Goal: Transaction & Acquisition: Purchase product/service

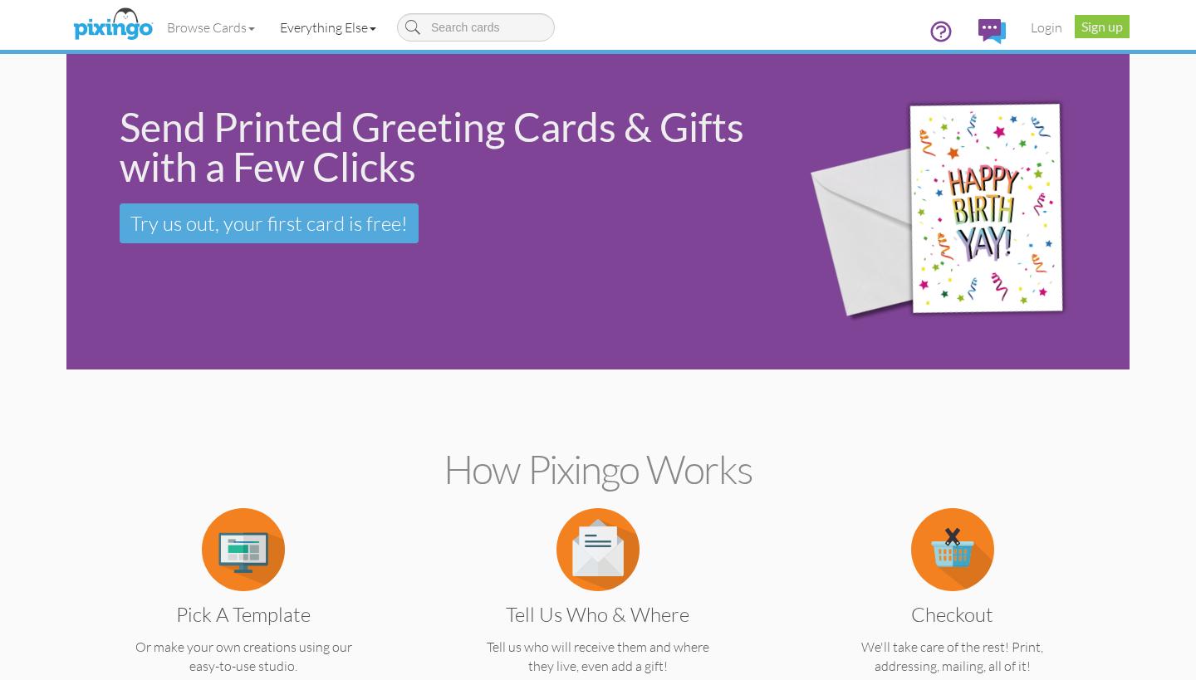
click at [333, 22] on link "Everything Else" at bounding box center [327, 28] width 121 height 42
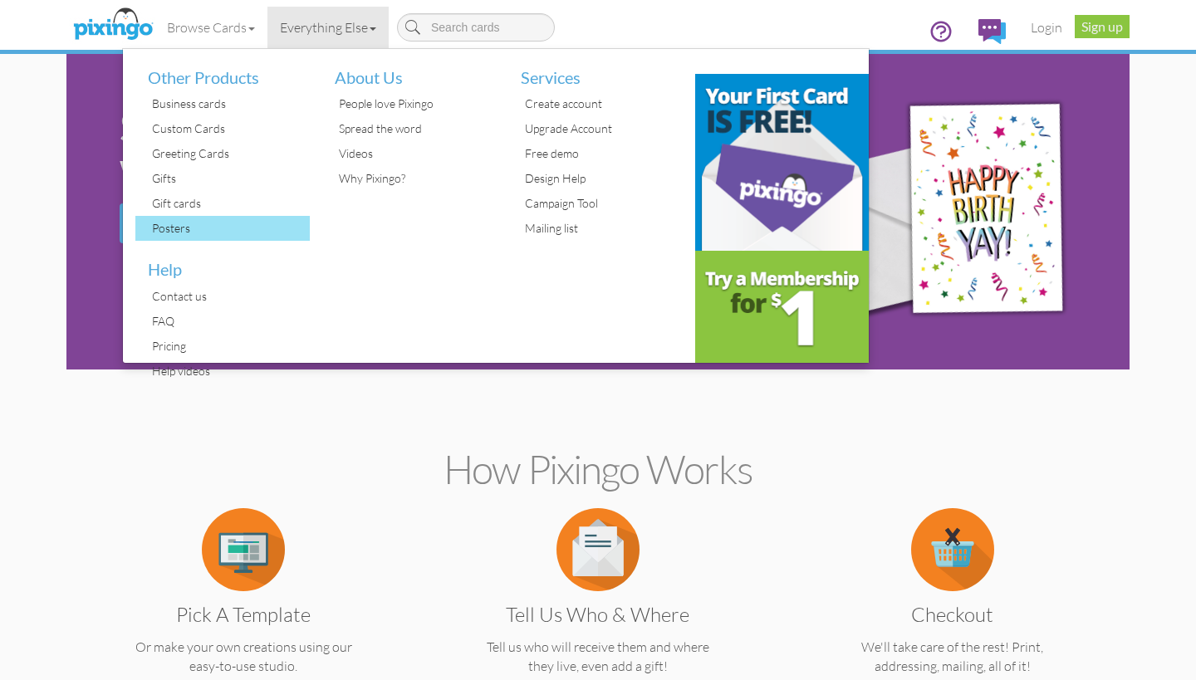
click at [201, 227] on div "Posters" at bounding box center [229, 228] width 162 height 25
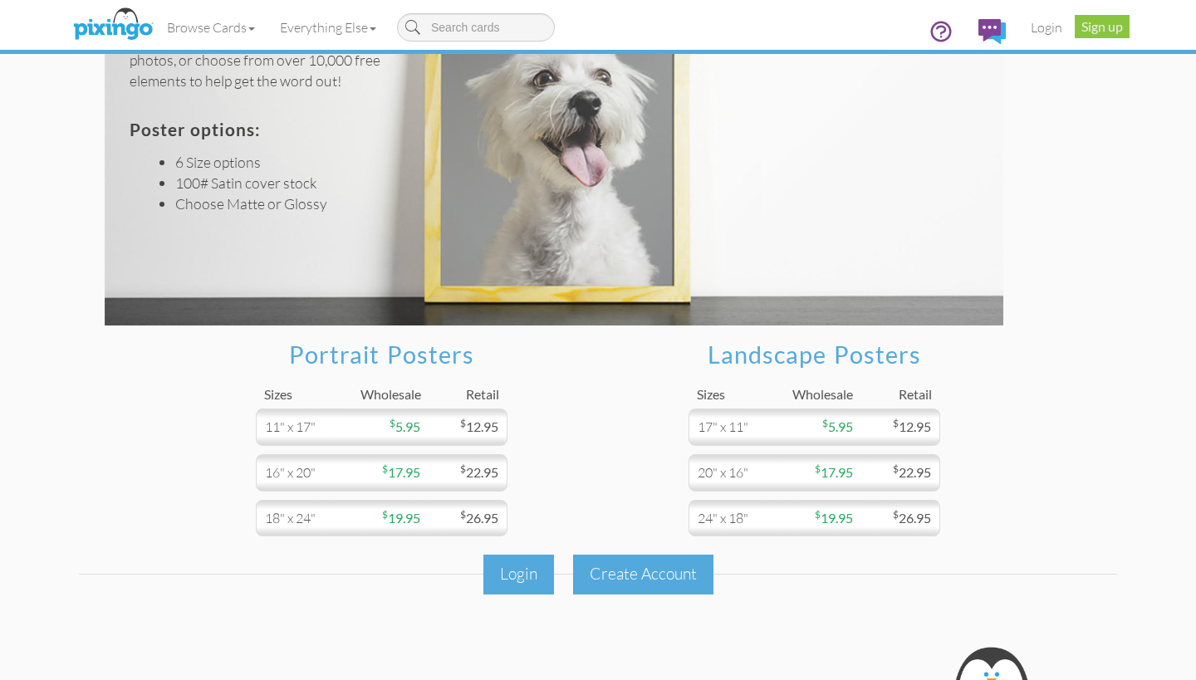
scroll to position [120, 0]
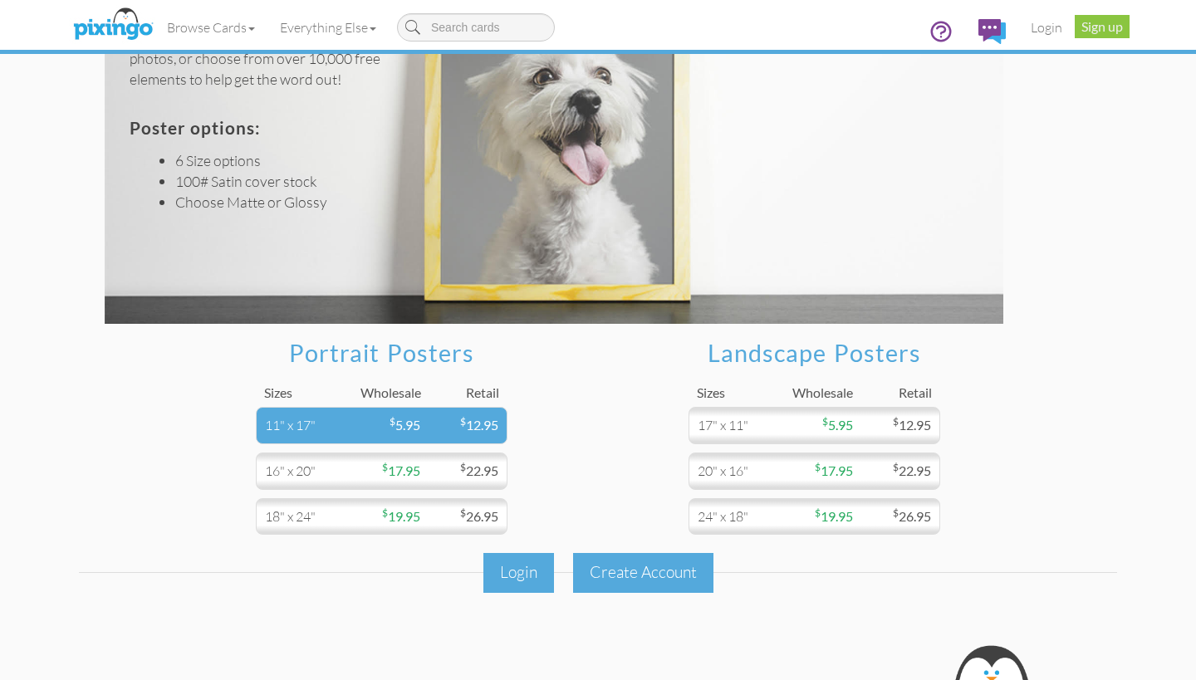
click at [408, 428] on span "$ 5.95" at bounding box center [404, 425] width 31 height 16
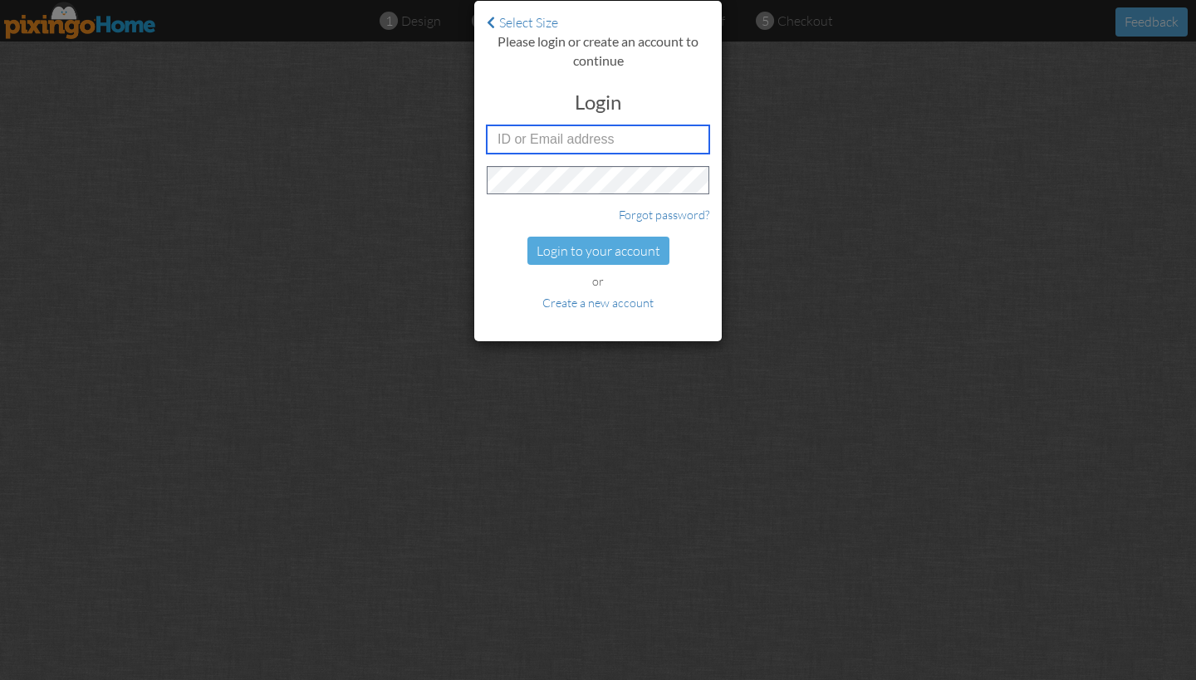
type input "[PERSON_NAME][EMAIL_ADDRESS][PERSON_NAME][DOMAIN_NAME]"
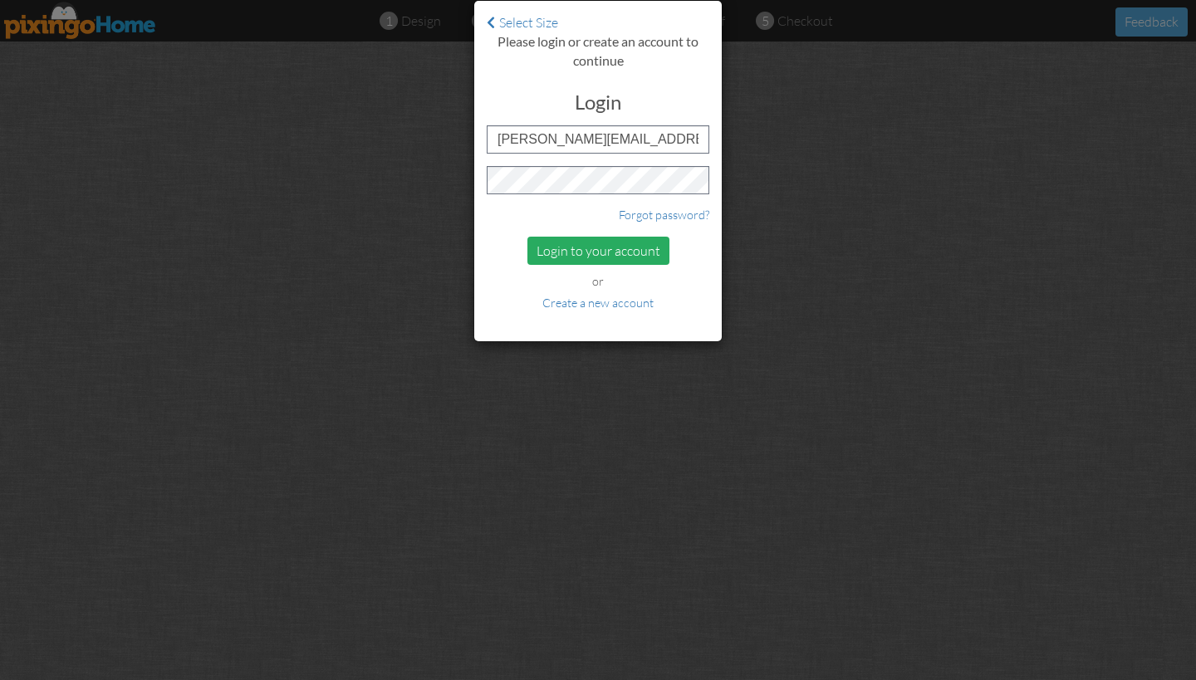
click at [587, 251] on div "Login to your account" at bounding box center [598, 251] width 142 height 29
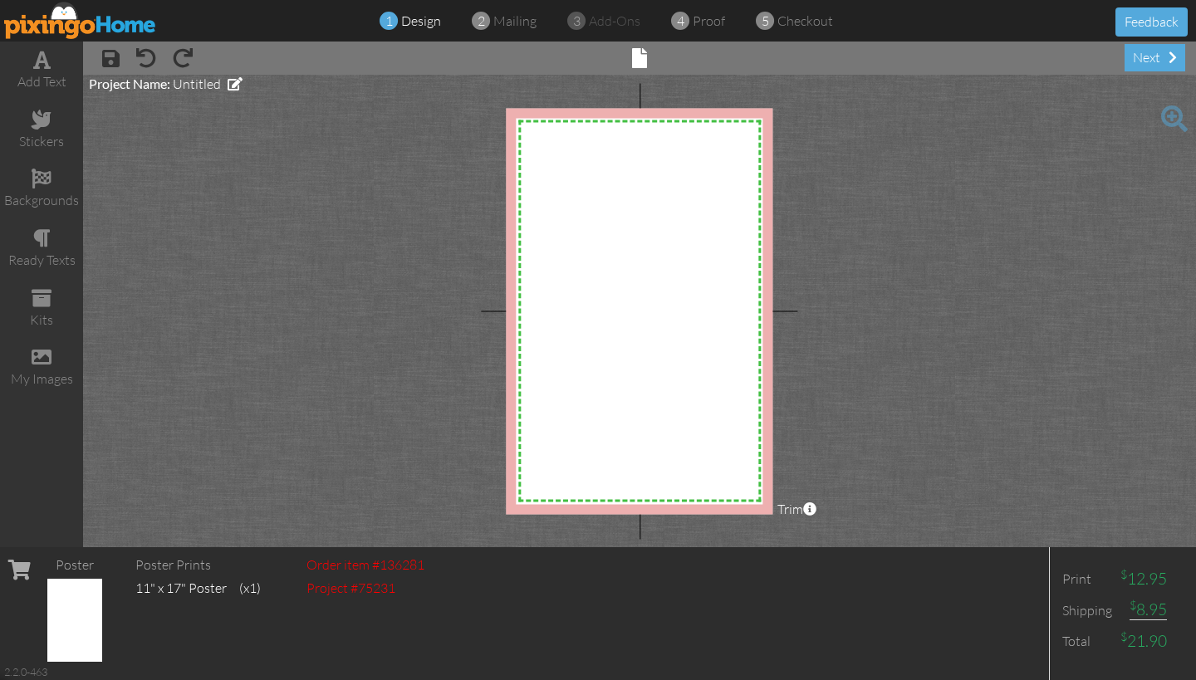
click at [81, 610] on img at bounding box center [74, 620] width 55 height 83
click at [796, 509] on span "Trim" at bounding box center [796, 509] width 39 height 19
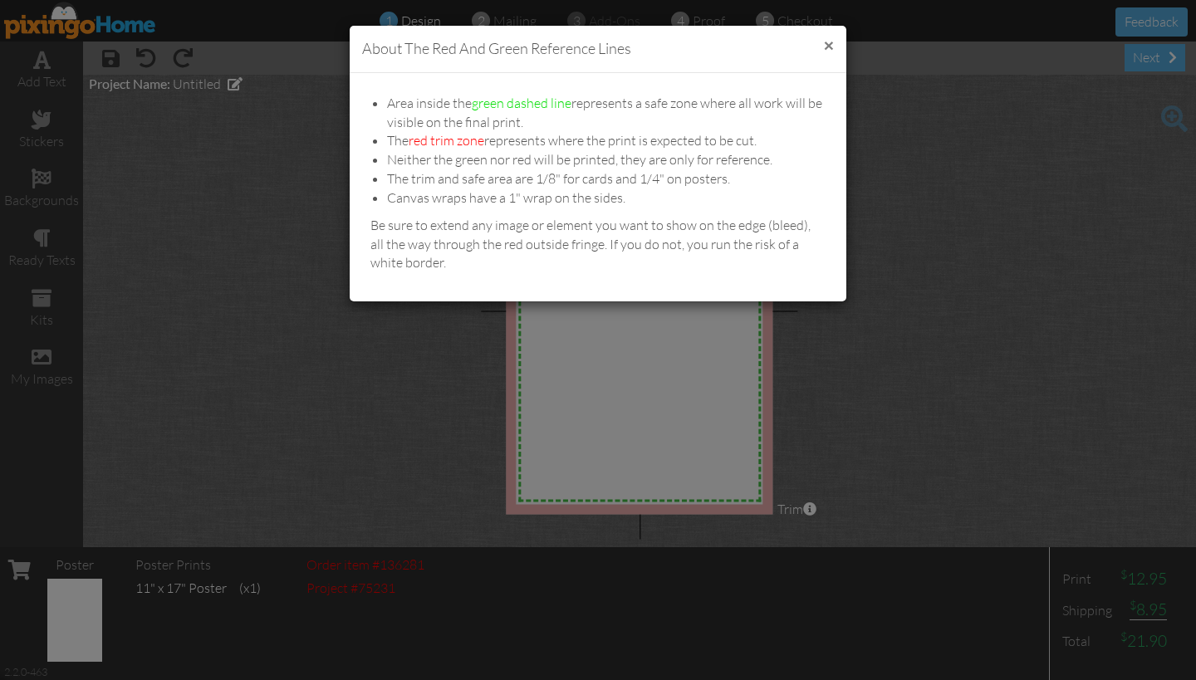
click at [825, 42] on button "×" at bounding box center [829, 45] width 10 height 17
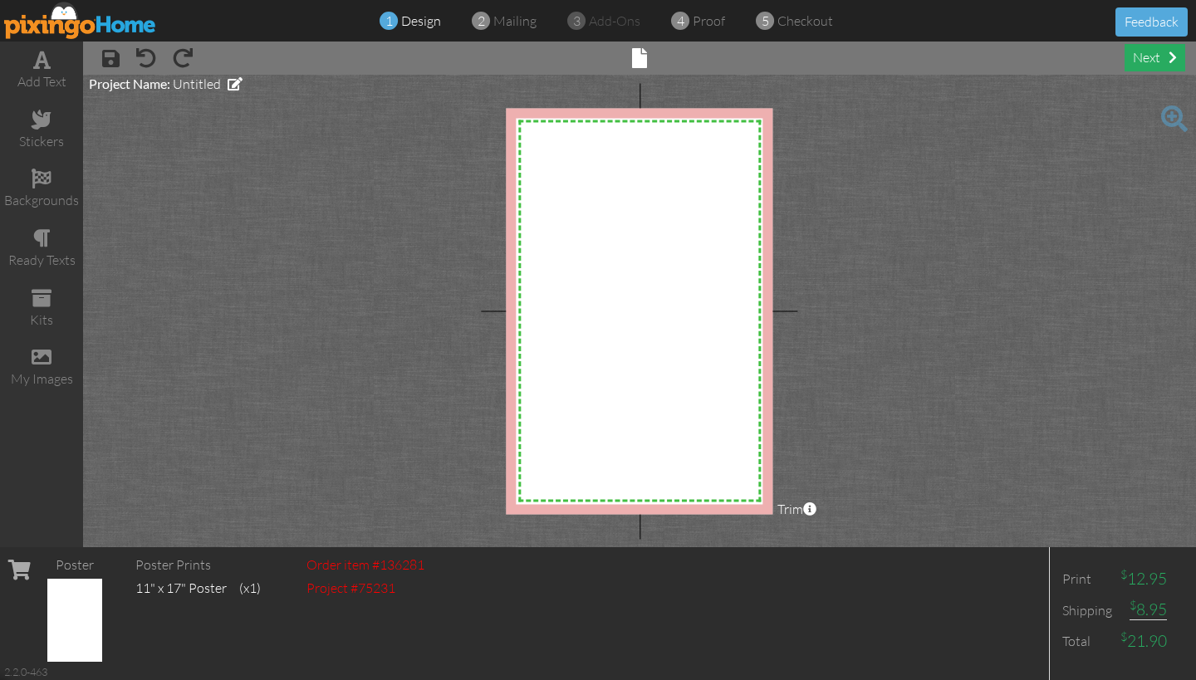
click at [1155, 59] on div "next" at bounding box center [1154, 57] width 61 height 27
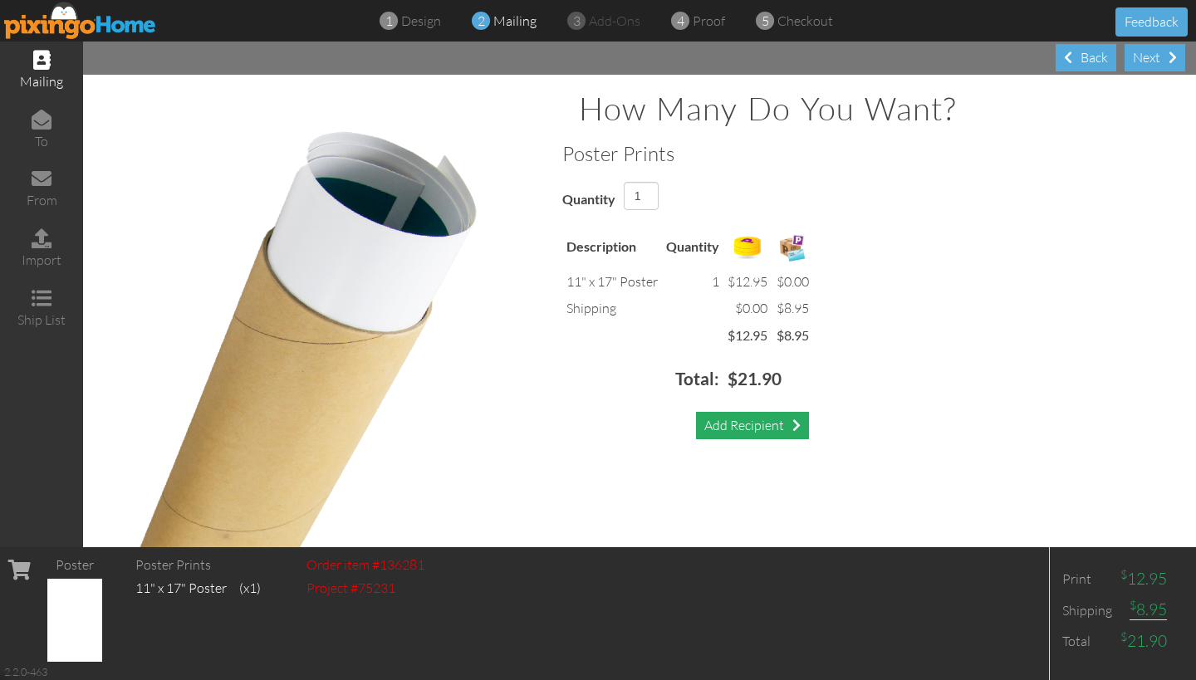
click at [746, 422] on div "Add Recipient" at bounding box center [752, 425] width 113 height 27
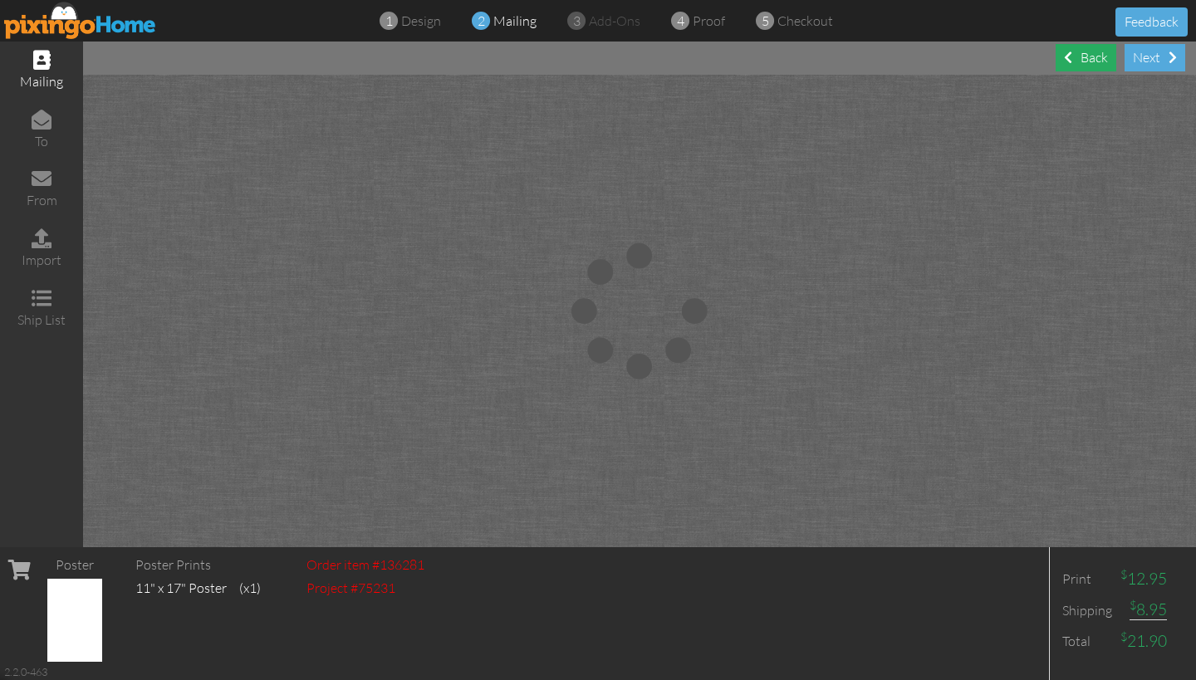
click at [1083, 55] on div "Back" at bounding box center [1085, 57] width 61 height 27
click at [48, 68] on span at bounding box center [41, 60] width 17 height 20
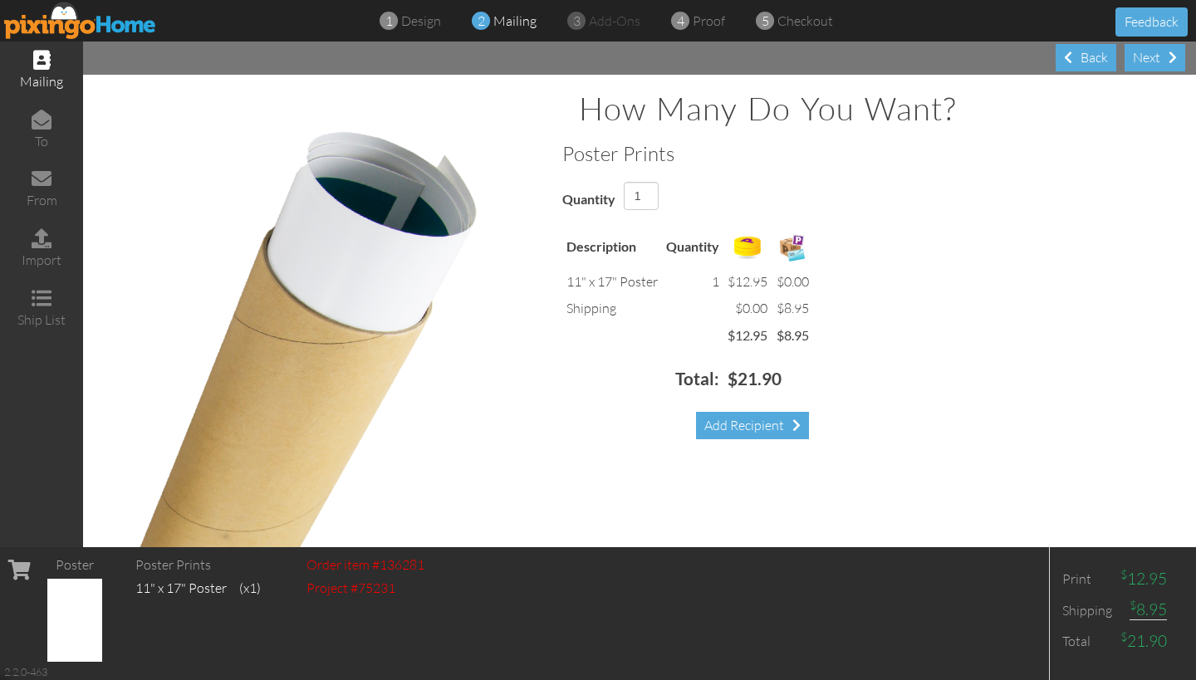
click at [47, 68] on span at bounding box center [41, 60] width 17 height 20
click at [1085, 56] on div "Back" at bounding box center [1085, 57] width 61 height 27
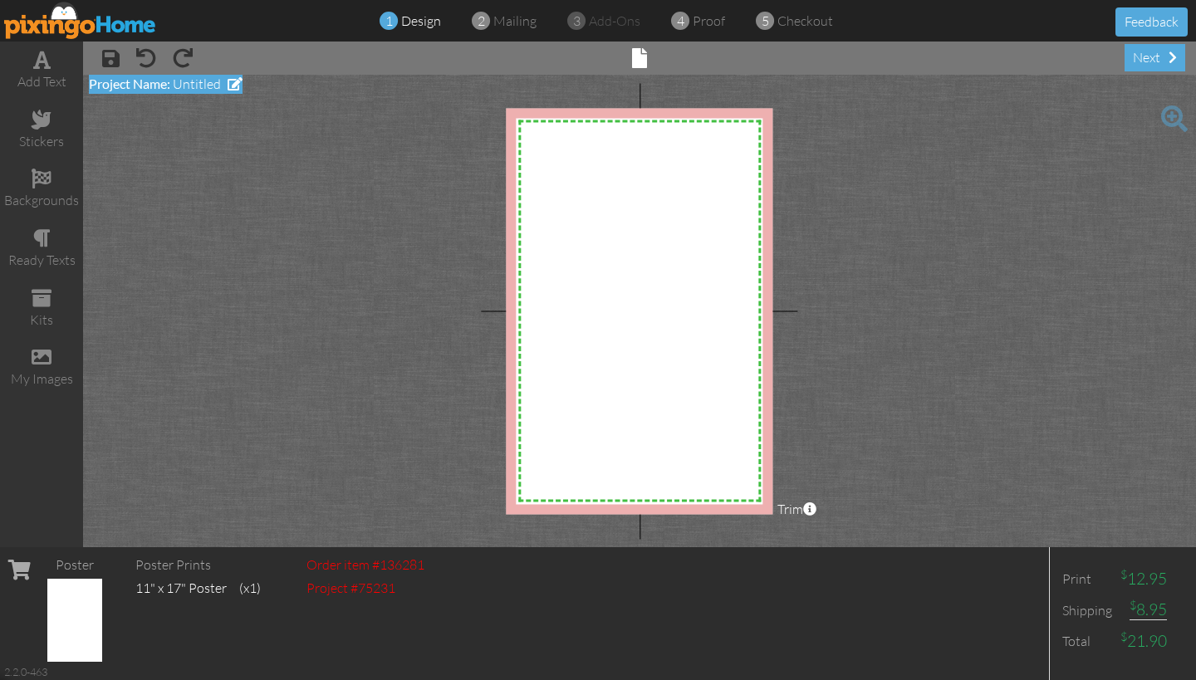
click at [217, 81] on span "Untitled" at bounding box center [197, 84] width 48 height 17
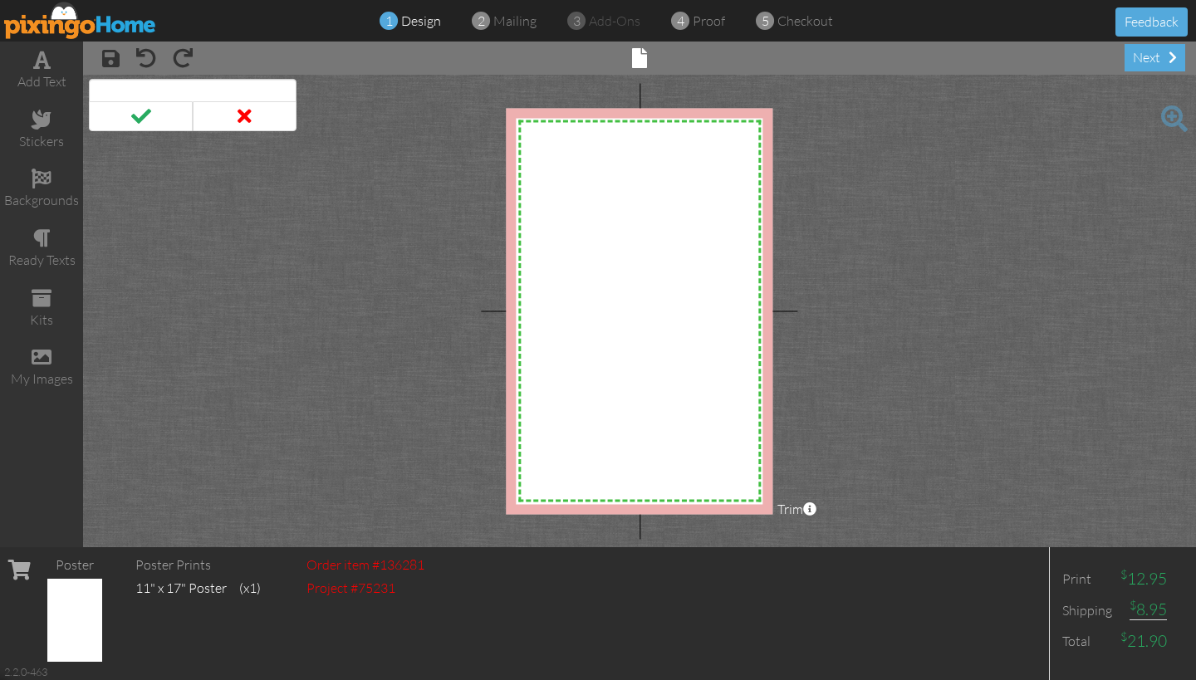
click at [225, 89] on input at bounding box center [193, 93] width 208 height 28
type input "[GEOGRAPHIC_DATA]"
click at [162, 118] on span at bounding box center [141, 116] width 104 height 30
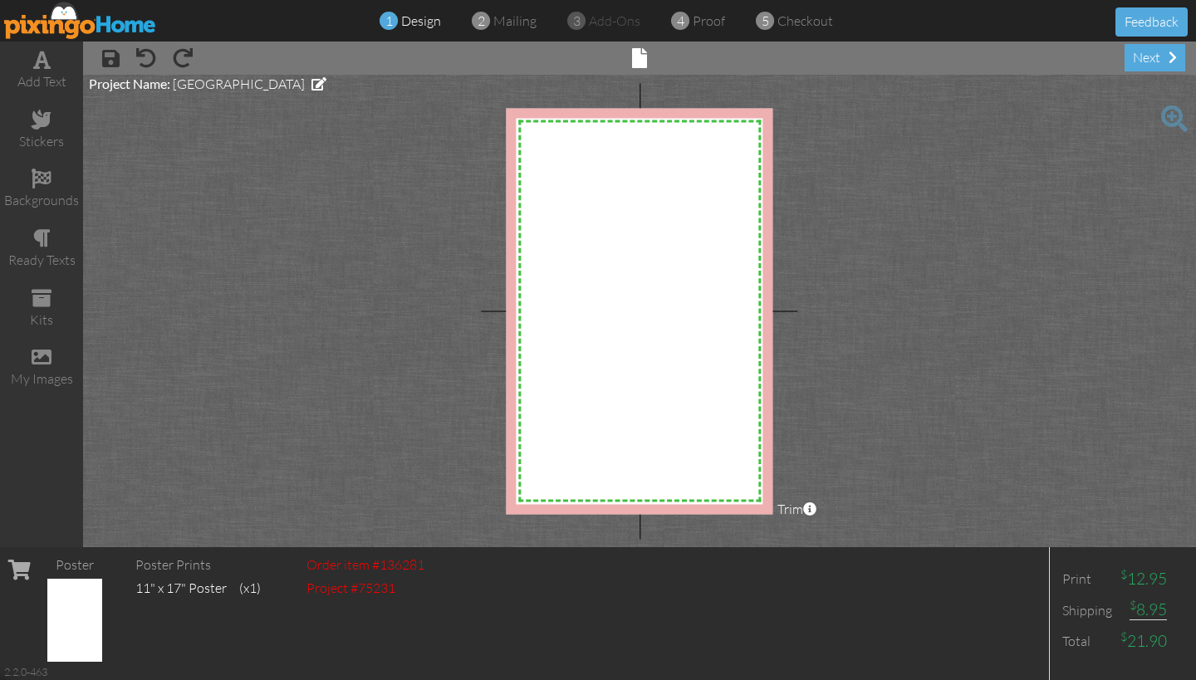
drag, startPoint x: 348, startPoint y: 282, endPoint x: 573, endPoint y: 250, distance: 227.3
click at [573, 250] on project-studio-wrapper "X X X X X X X X X X X X X X X X X X X X X X X X X X X X X X X X X X X X X X X X…" at bounding box center [639, 311] width 1113 height 472
drag, startPoint x: 573, startPoint y: 250, endPoint x: 573, endPoint y: 221, distance: 29.1
click at [295, 340] on project-studio-wrapper "X X X X X X X X X X X X X X X X X X X X X X X X X X X X X X X X X X X X X X X X…" at bounding box center [639, 311] width 1113 height 472
click at [1175, 112] on span at bounding box center [1174, 118] width 27 height 27
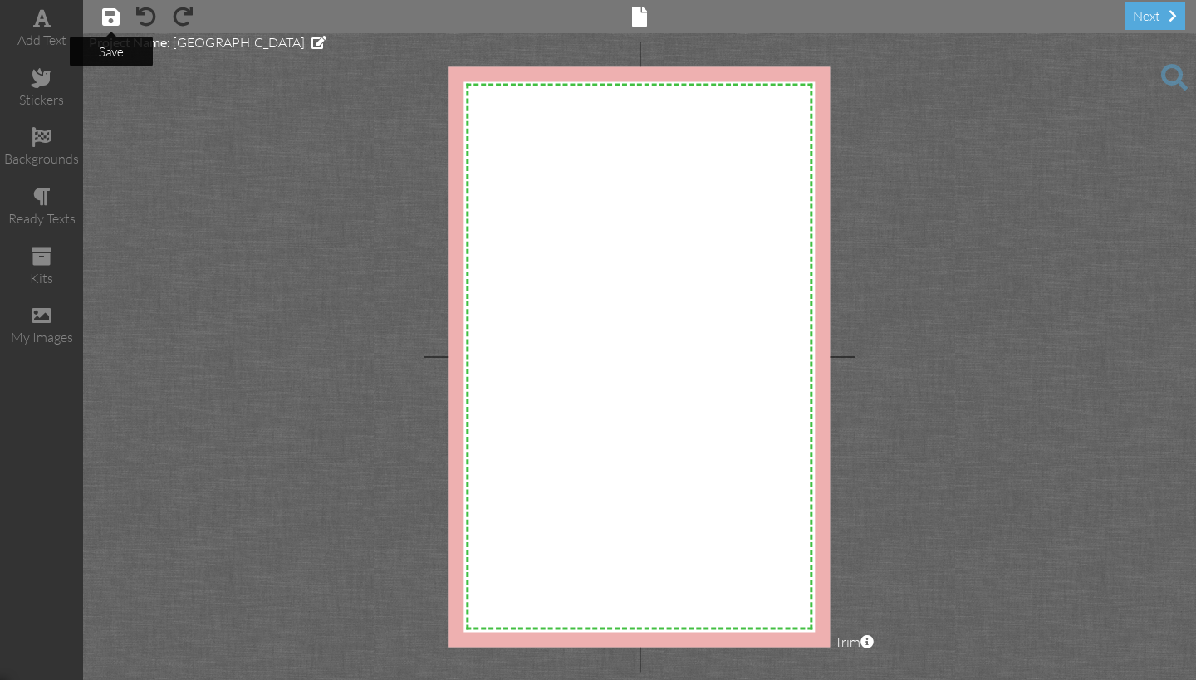
click at [108, 21] on span at bounding box center [110, 17] width 17 height 20
click at [1169, 76] on span at bounding box center [1174, 77] width 27 height 27
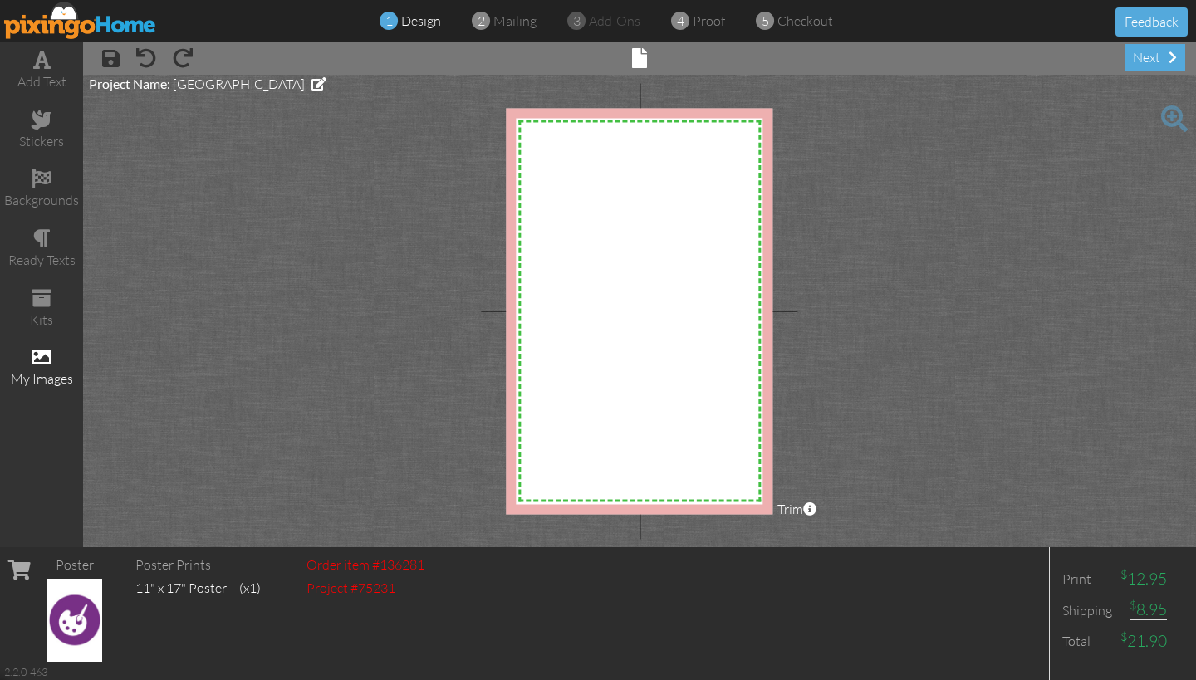
click at [43, 361] on div "my images" at bounding box center [41, 368] width 83 height 58
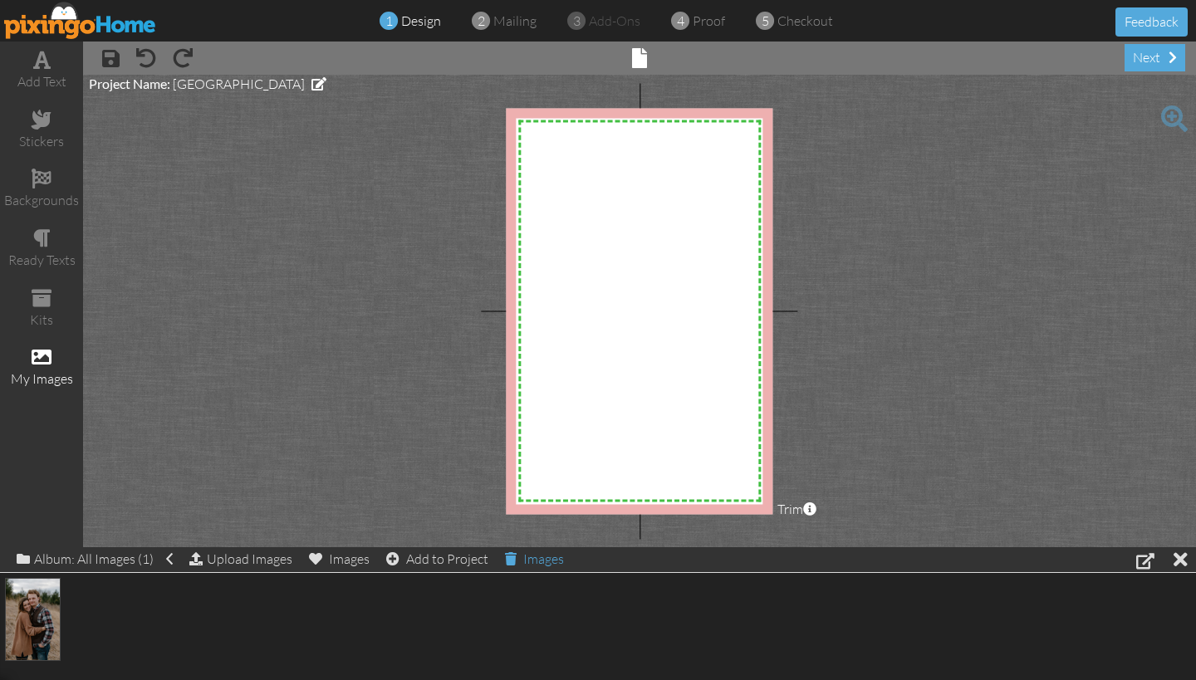
click at [536, 556] on div "Images" at bounding box center [534, 558] width 59 height 23
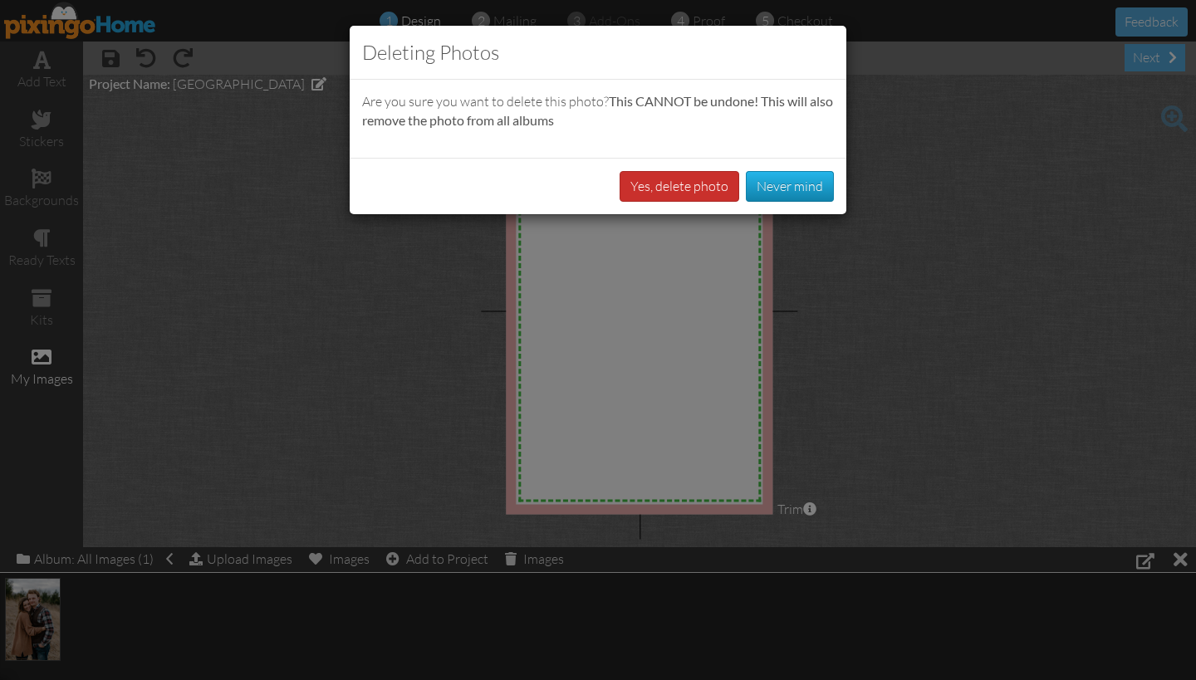
click at [695, 189] on button "Yes, delete photo" at bounding box center [679, 186] width 120 height 31
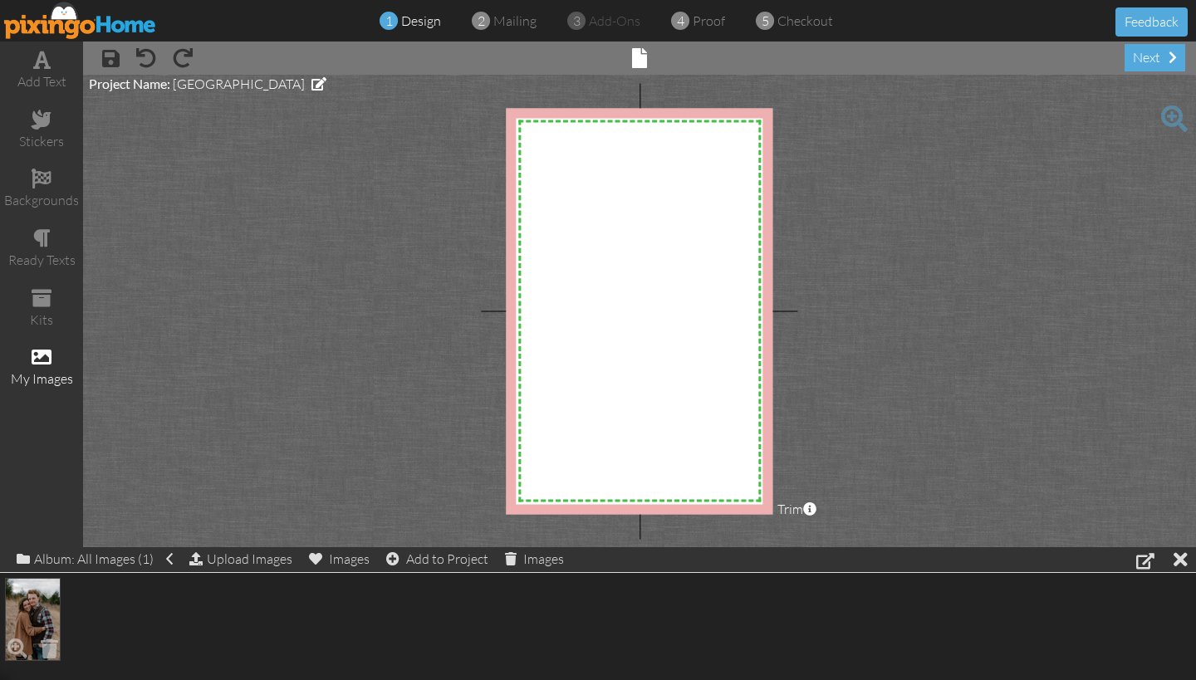
click at [43, 609] on img at bounding box center [33, 619] width 56 height 83
click at [37, 600] on span at bounding box center [48, 590] width 28 height 28
click at [47, 642] on span at bounding box center [50, 648] width 26 height 28
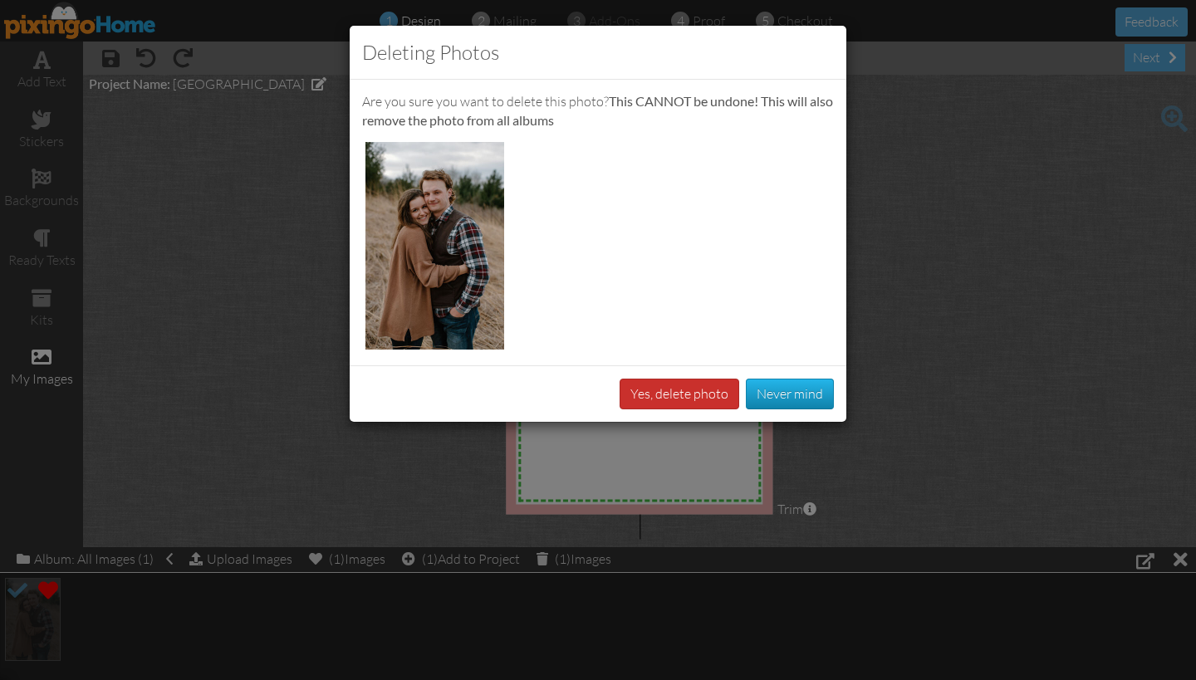
click at [658, 389] on button "Yes, delete photo" at bounding box center [679, 394] width 120 height 31
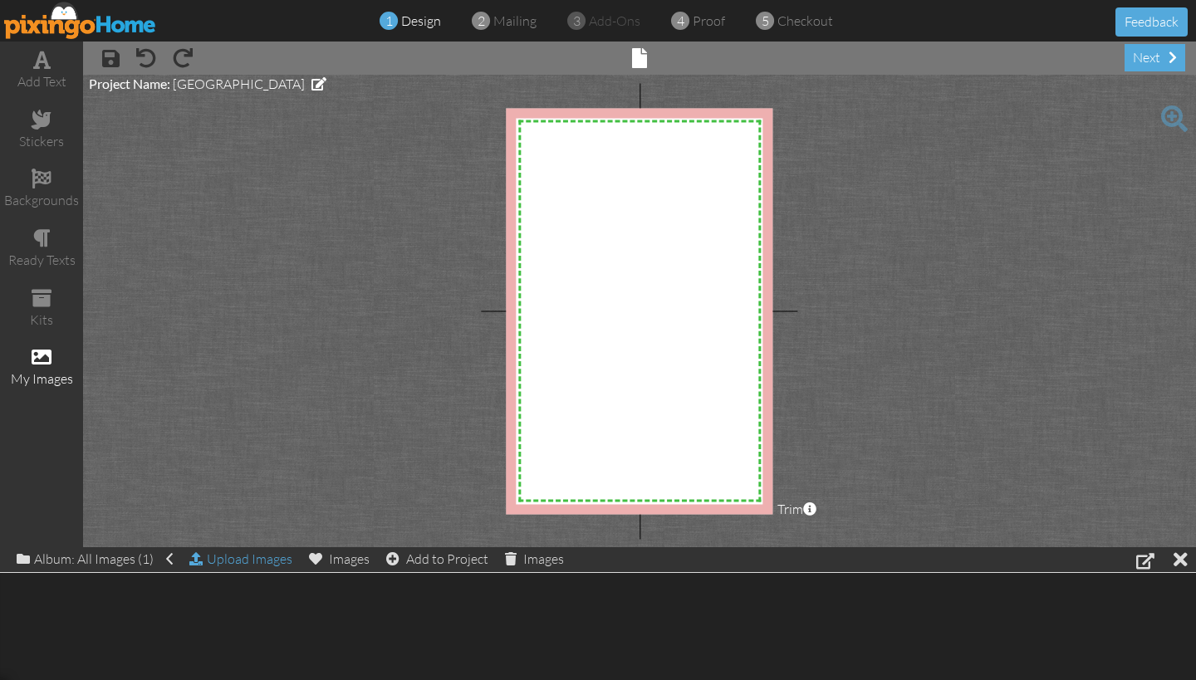
click at [223, 559] on div "Upload Images" at bounding box center [240, 559] width 103 height 24
click at [230, 560] on div "Upload Images" at bounding box center [240, 559] width 103 height 24
click at [38, 354] on span at bounding box center [42, 357] width 20 height 20
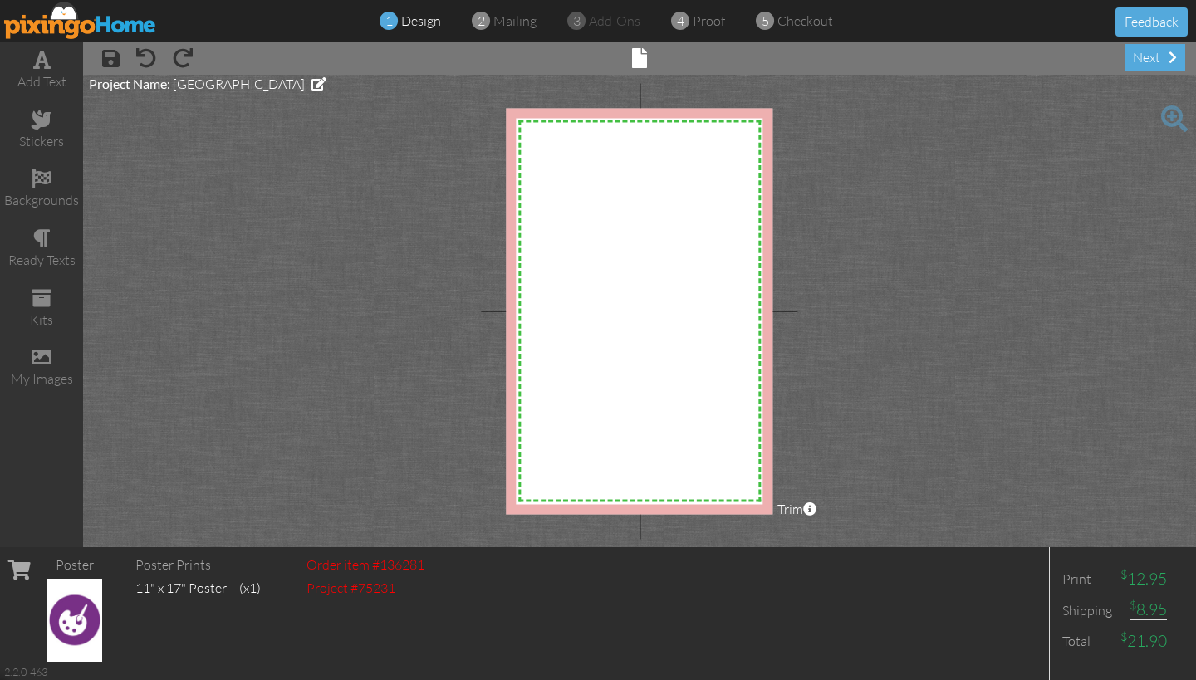
click at [74, 615] on img at bounding box center [74, 620] width 55 height 83
click at [195, 86] on span "[GEOGRAPHIC_DATA]" at bounding box center [239, 84] width 132 height 17
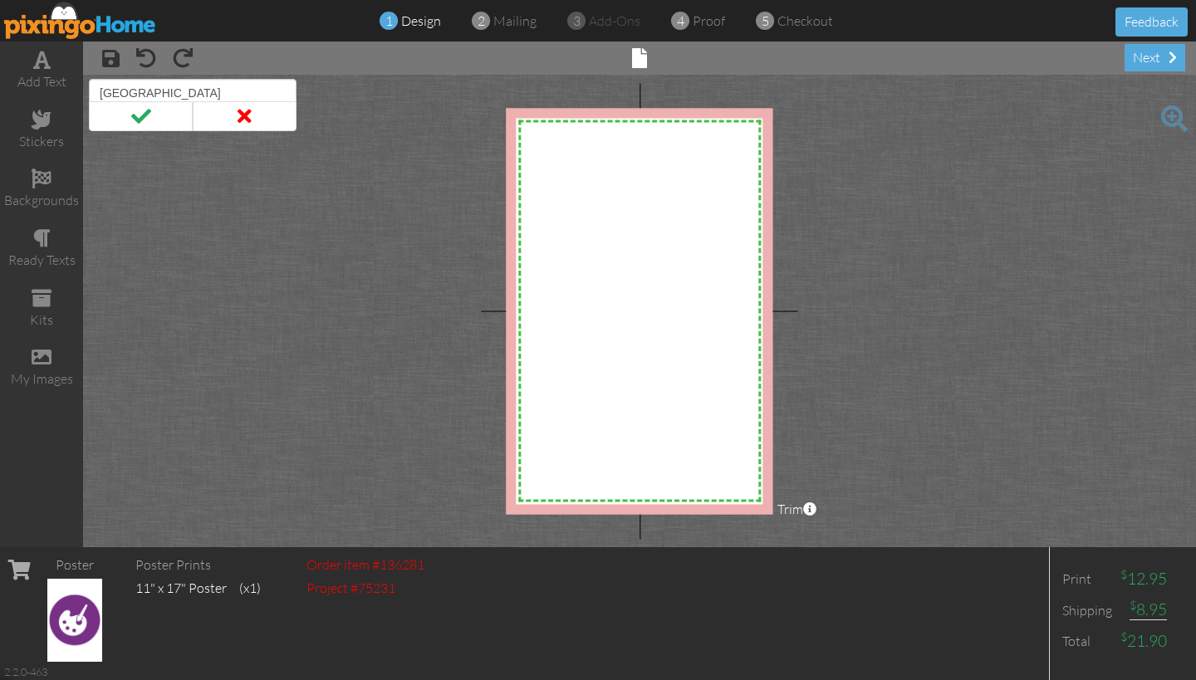
click at [377, 142] on project-studio-wrapper "X X X X X X X X X X X X X X X X X X X X X X X X X X X X X X X X X X X X X X X X…" at bounding box center [639, 311] width 1113 height 472
click at [109, 59] on span at bounding box center [110, 58] width 17 height 20
click at [48, 355] on span at bounding box center [42, 357] width 20 height 20
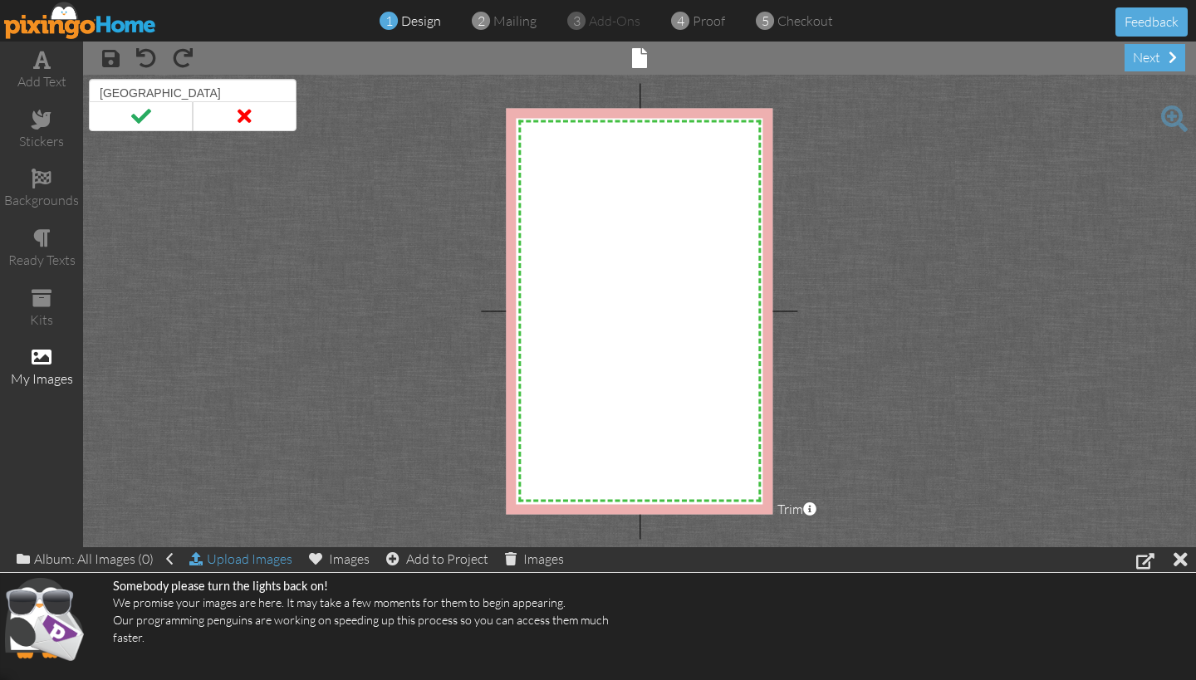
click at [216, 555] on div "Upload Images" at bounding box center [240, 559] width 103 height 24
click at [264, 559] on div "Upload Images" at bounding box center [240, 559] width 103 height 24
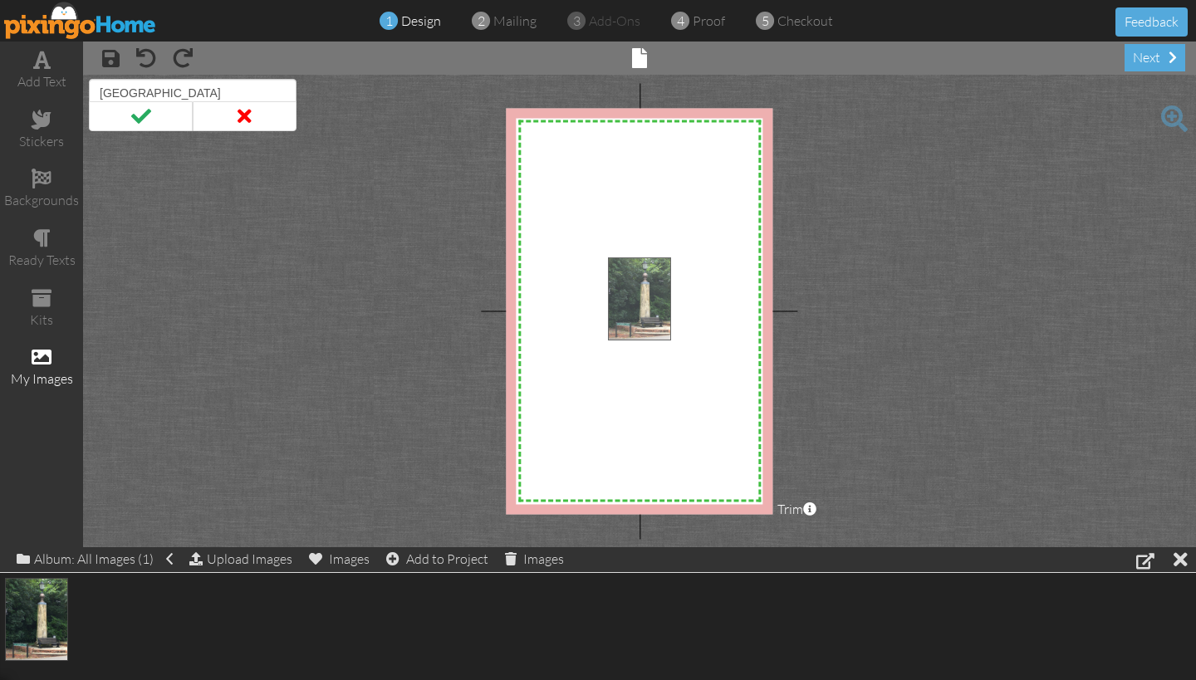
drag, startPoint x: 36, startPoint y: 633, endPoint x: 638, endPoint y: 313, distance: 682.3
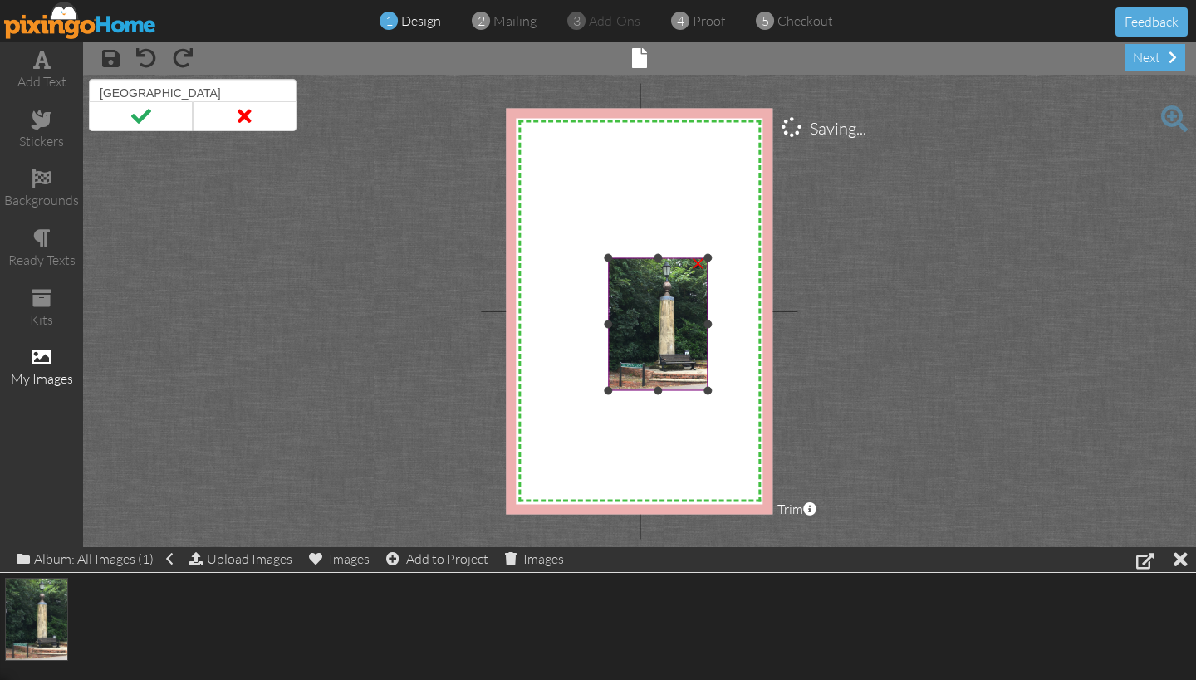
click at [644, 320] on img at bounding box center [658, 324] width 100 height 134
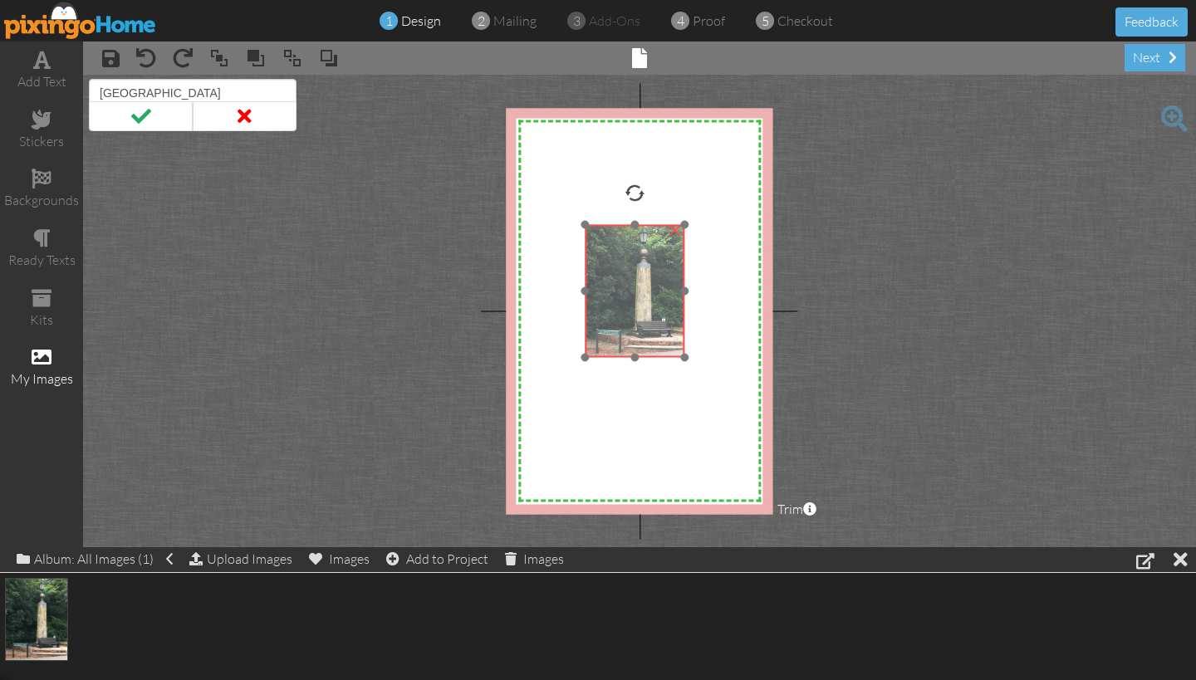
drag, startPoint x: 609, startPoint y: 262, endPoint x: 585, endPoint y: 229, distance: 40.5
click at [585, 229] on img at bounding box center [635, 291] width 100 height 134
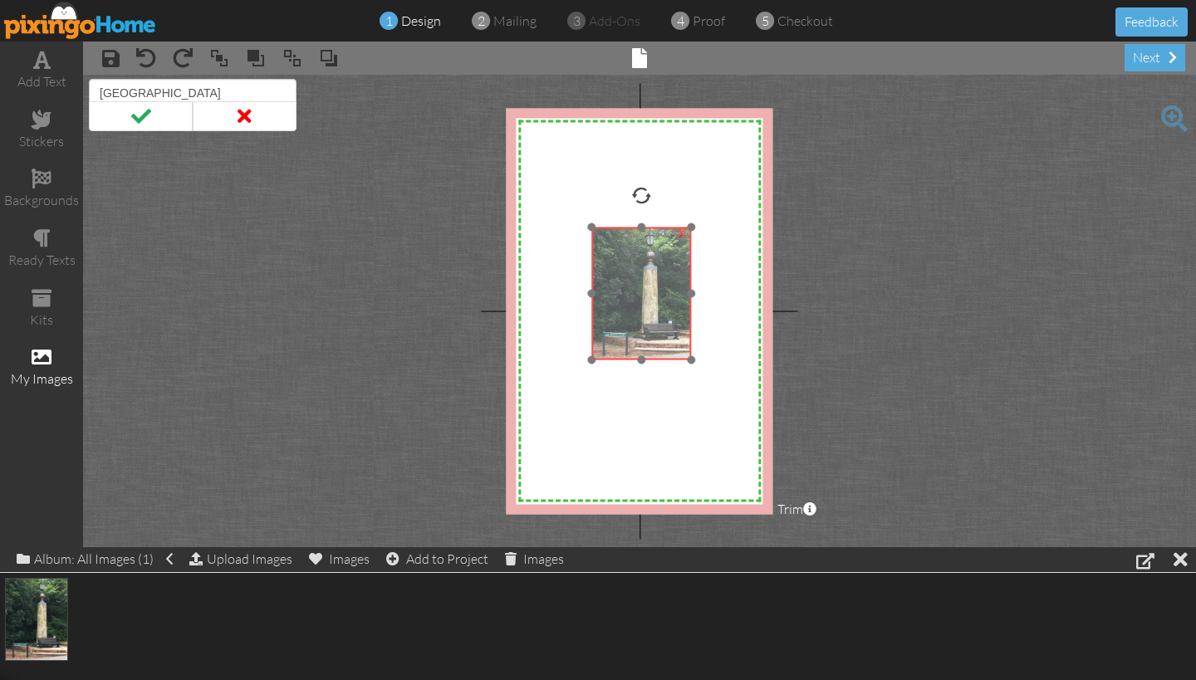
click at [640, 231] on img at bounding box center [641, 294] width 100 height 134
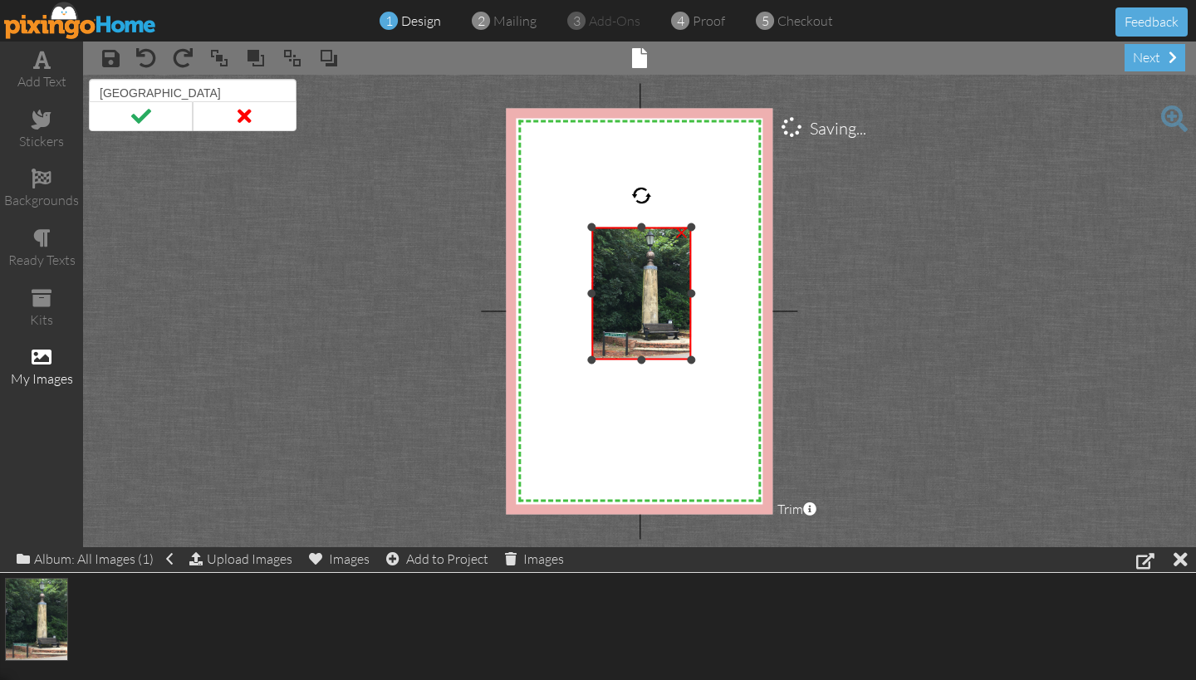
click at [640, 286] on img at bounding box center [641, 294] width 100 height 134
click at [1172, 118] on span at bounding box center [1174, 118] width 27 height 27
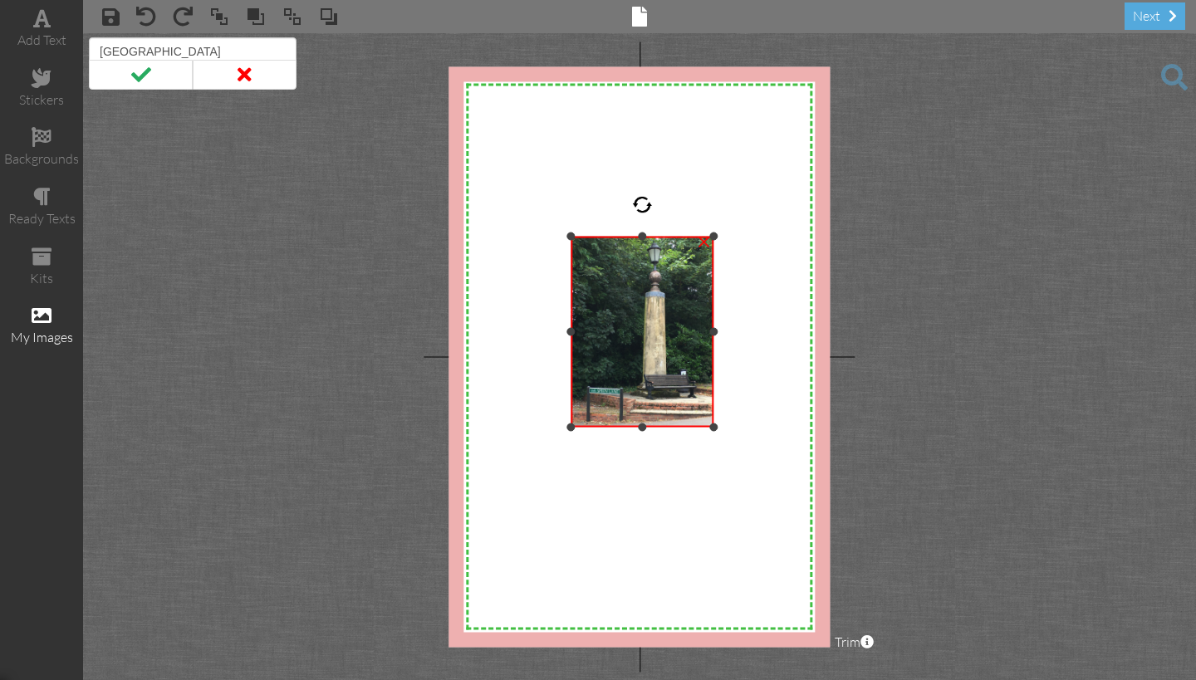
drag, startPoint x: 712, startPoint y: 335, endPoint x: 794, endPoint y: 332, distance: 81.4
click at [794, 332] on div "X X X X X X X X X X X X X X X X X X X X X X X X X X X X X X X X X X X X X X X X…" at bounding box center [638, 356] width 381 height 580
click at [640, 311] on img at bounding box center [641, 331] width 143 height 191
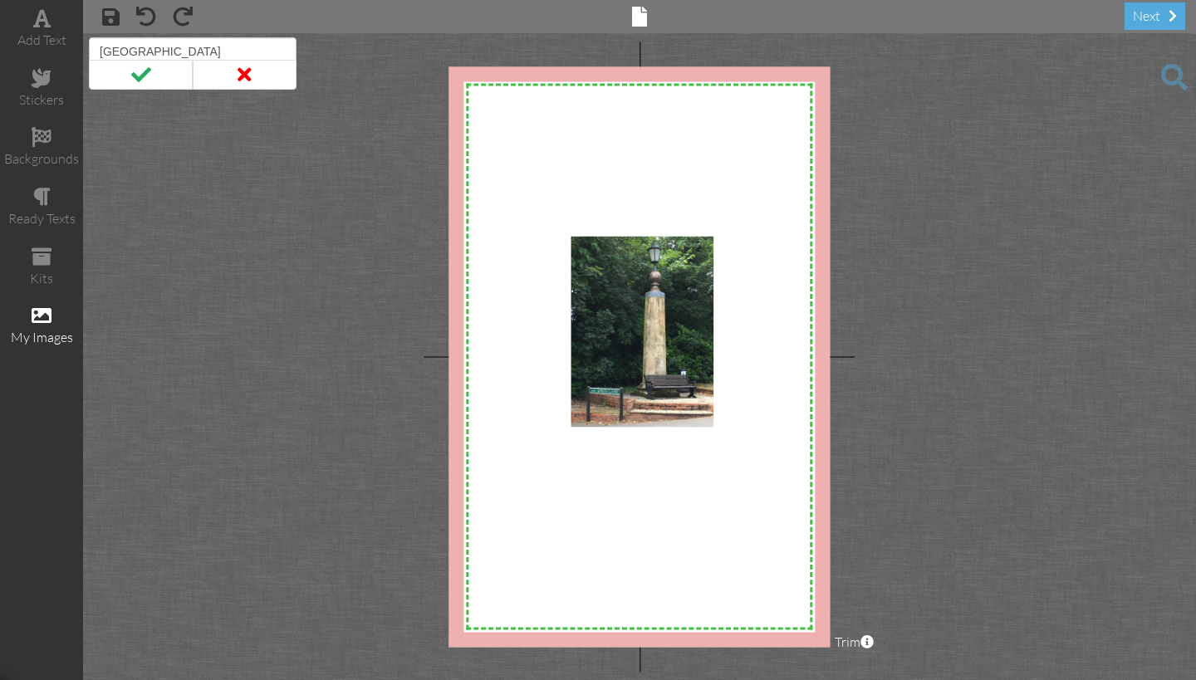
click at [1175, 76] on span at bounding box center [1174, 77] width 27 height 27
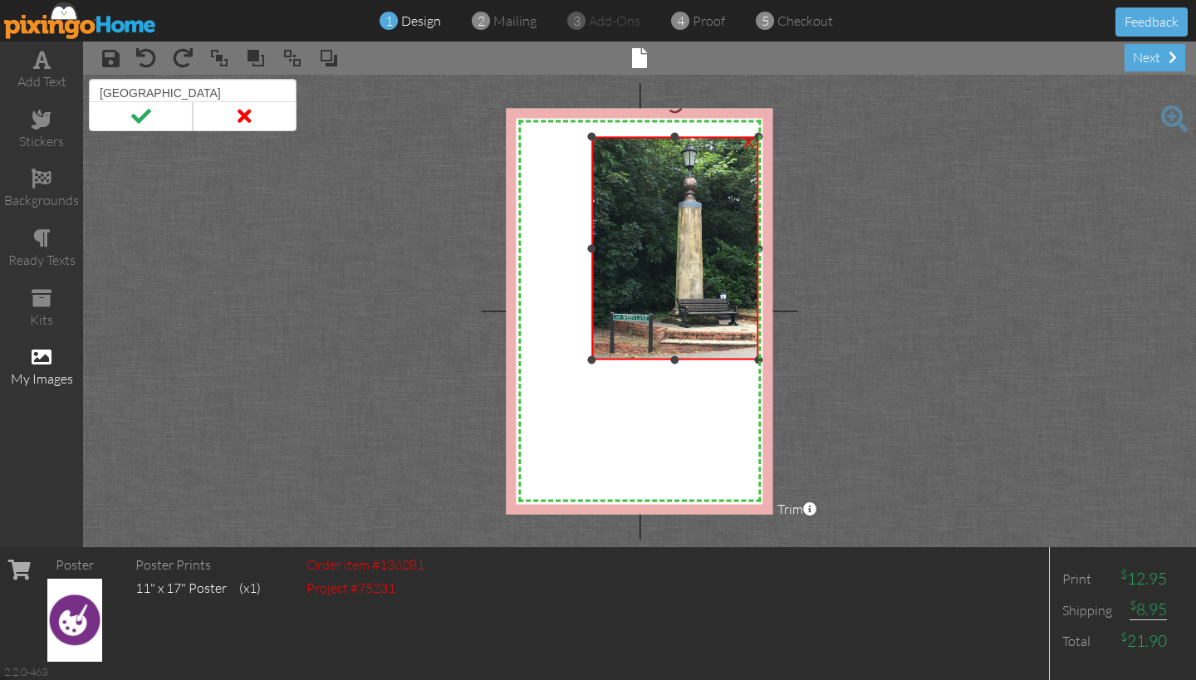
drag, startPoint x: 690, startPoint y: 224, endPoint x: 734, endPoint y: 135, distance: 99.9
click at [734, 137] on div "×" at bounding box center [675, 248] width 168 height 223
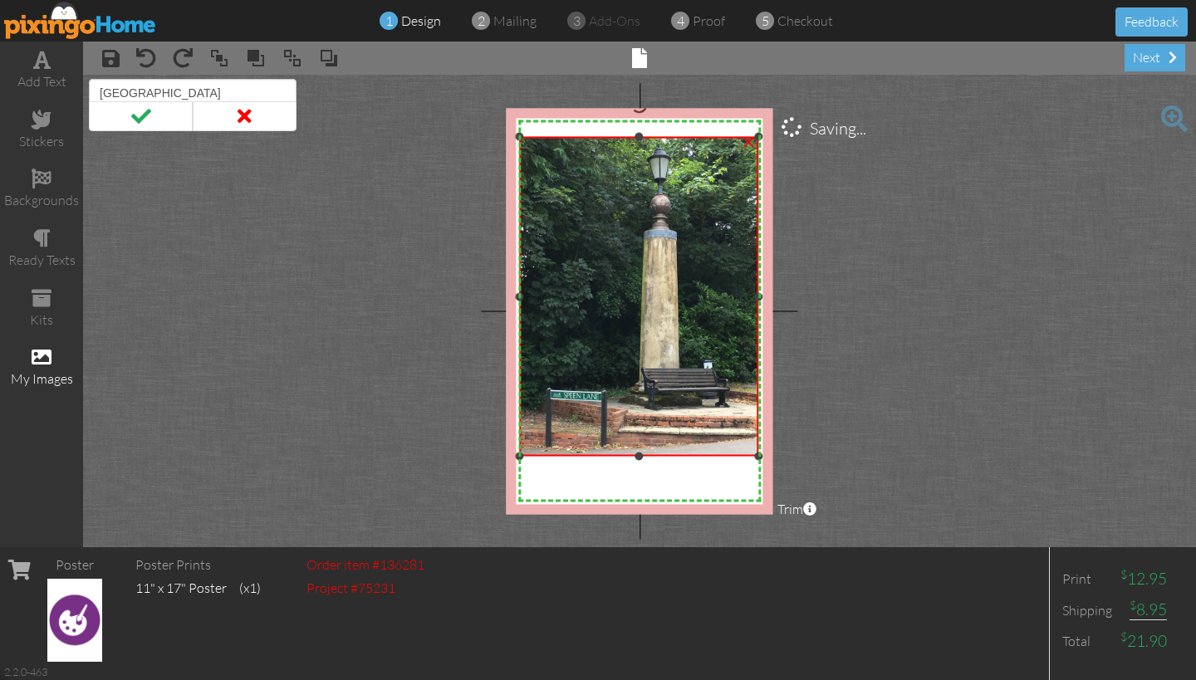
drag, startPoint x: 592, startPoint y: 360, endPoint x: 631, endPoint y: 452, distance: 100.8
click at [631, 453] on div "×" at bounding box center [639, 297] width 240 height 320
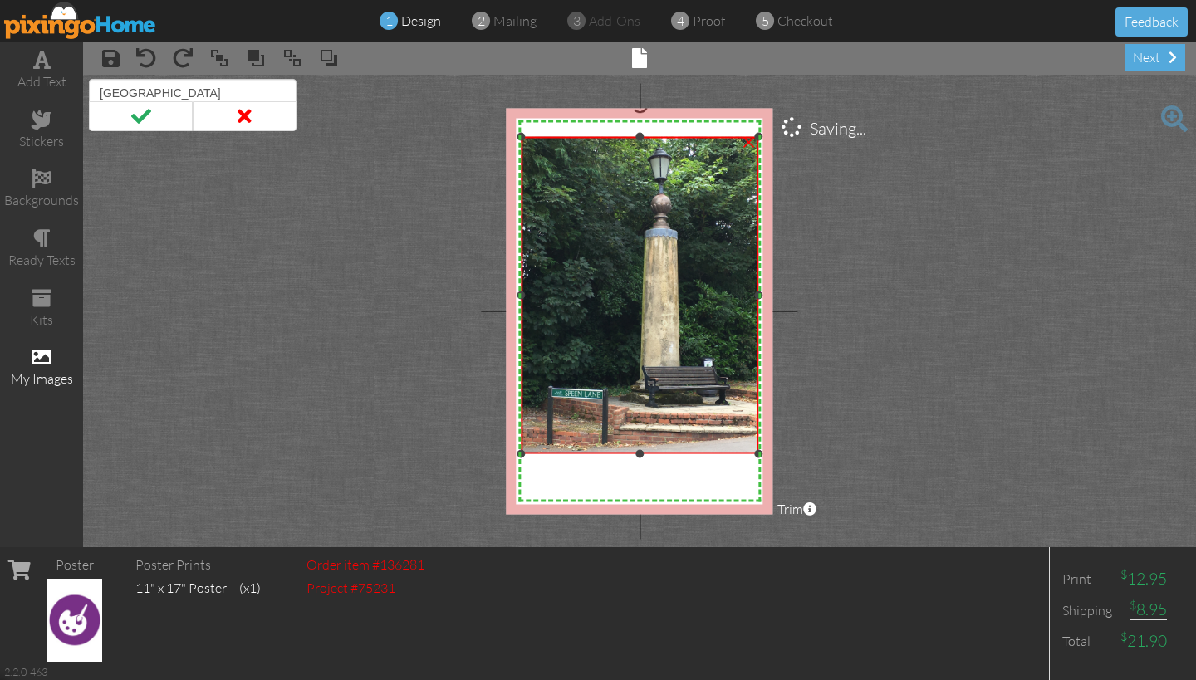
drag, startPoint x: 642, startPoint y: 455, endPoint x: 652, endPoint y: 498, distance: 44.3
click at [652, 498] on div "X X X X X X X X X X X X X X X X X X X X X X X X X X X X X X X X X X X X X X X X…" at bounding box center [639, 311] width 267 height 406
drag, startPoint x: 640, startPoint y: 455, endPoint x: 646, endPoint y: 466, distance: 12.3
click at [646, 466] on div "X X X X X X X X X X X X X X X X X X X X X X X X X X X X X X X X X X X X X X X X…" at bounding box center [639, 311] width 267 height 406
drag, startPoint x: 638, startPoint y: 138, endPoint x: 637, endPoint y: 121, distance: 16.7
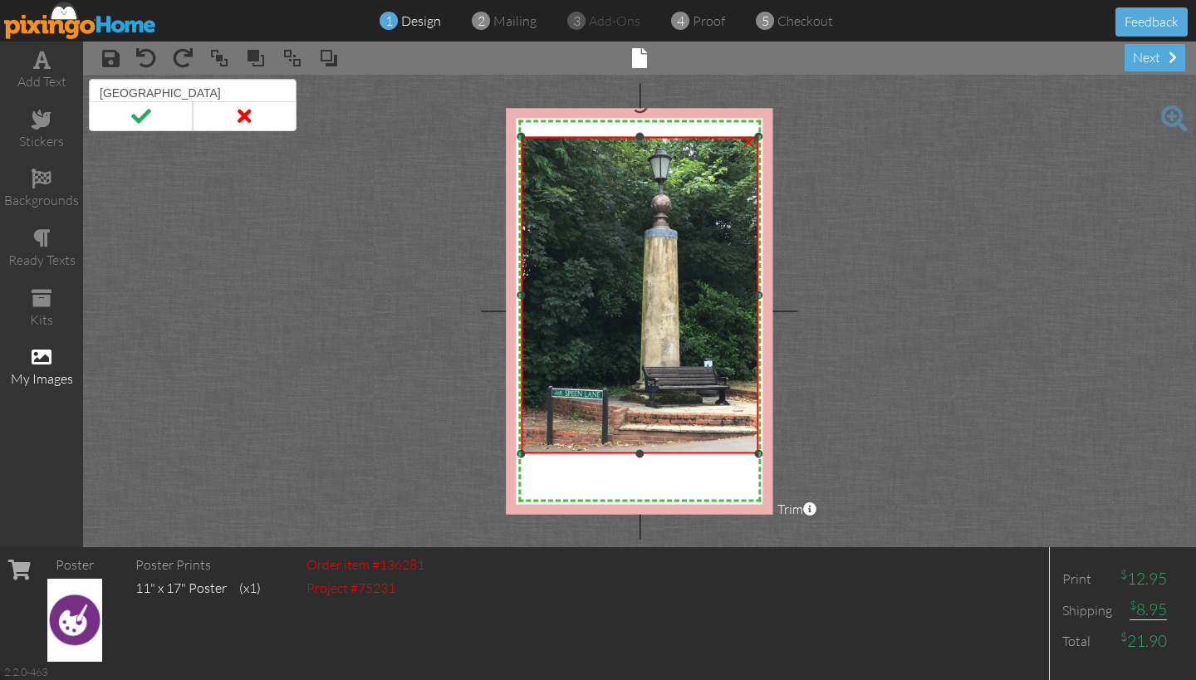
click at [637, 121] on div "X X X X X X X X X X X X X X X X X X X X X X X X X X X X X X X X X X X X X X X X…" at bounding box center [639, 311] width 267 height 406
click at [638, 137] on div at bounding box center [639, 137] width 8 height 8
drag, startPoint x: 638, startPoint y: 456, endPoint x: 639, endPoint y: 487, distance: 31.6
click at [639, 487] on div "X X X X X X X X X X X X X X X X X X X X X X X X X X X X X X X X X X X X X X X X…" at bounding box center [639, 311] width 267 height 406
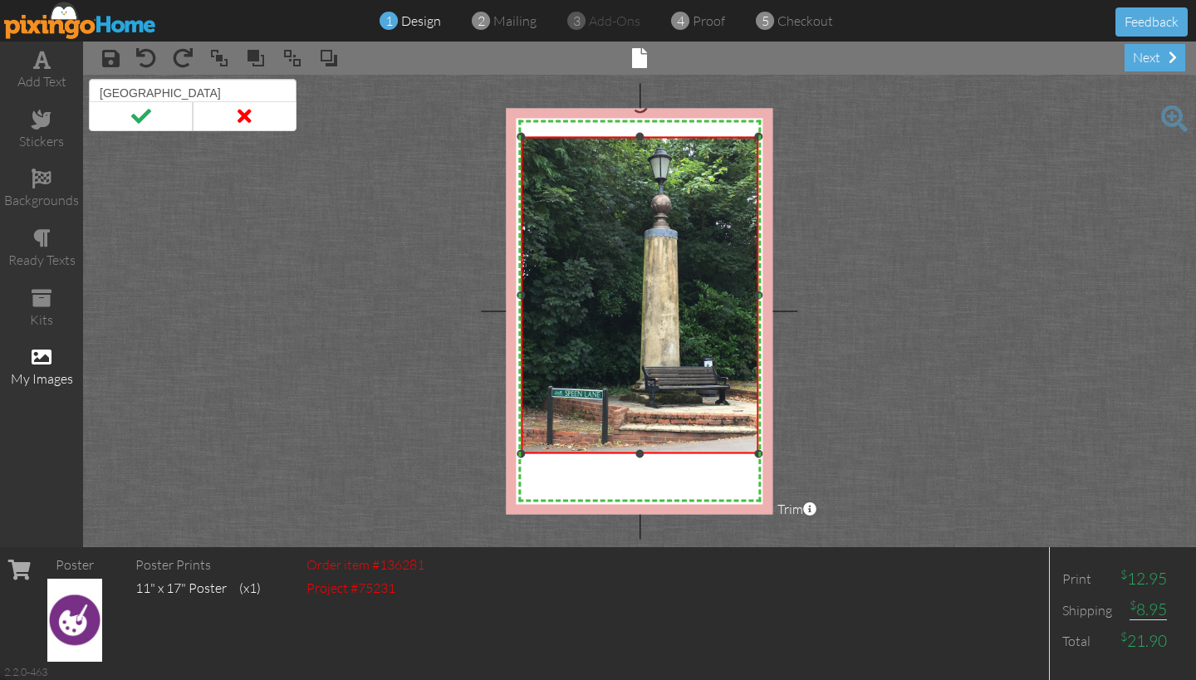
click at [639, 455] on div at bounding box center [639, 454] width 8 height 8
click at [637, 451] on div at bounding box center [639, 454] width 8 height 8
drag, startPoint x: 637, startPoint y: 451, endPoint x: 630, endPoint y: 511, distance: 61.0
click at [630, 511] on div "X X X X X X X X X X X X X X X X X X X X X X X X X X X X X X X X X X X X X X X X…" at bounding box center [639, 311] width 267 height 406
drag, startPoint x: 638, startPoint y: 137, endPoint x: 638, endPoint y: 123, distance: 14.1
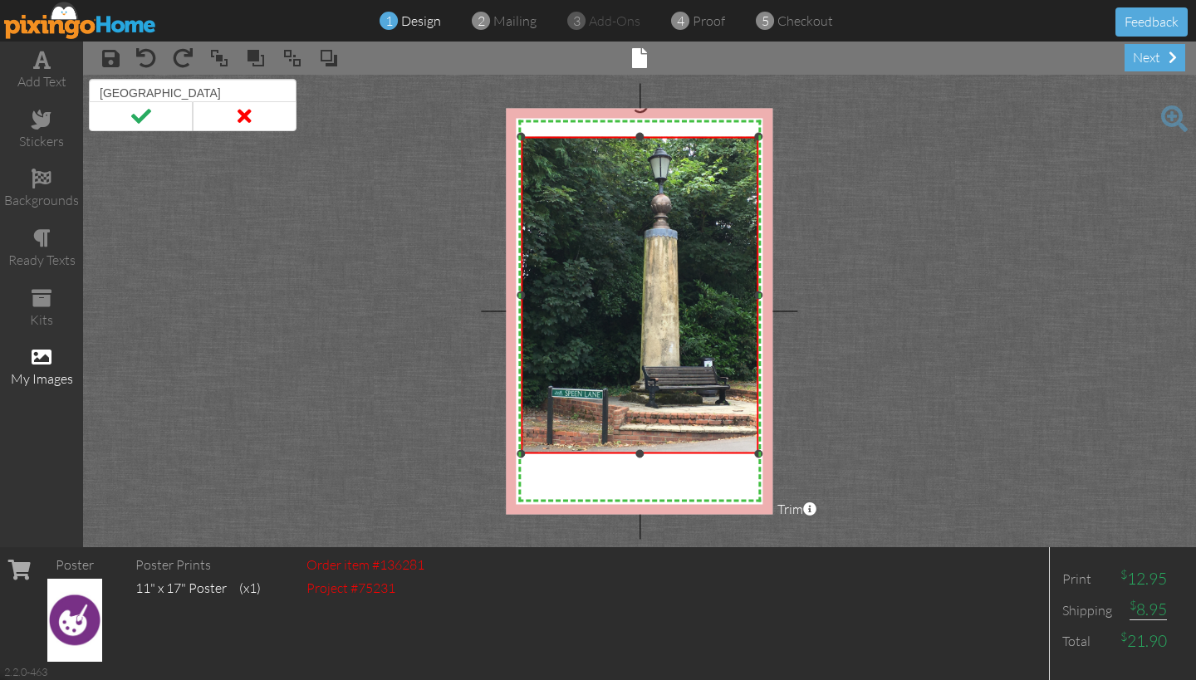
click at [638, 123] on div "X X X X X X X X X X X X X X X X X X X X X X X X X X X X X X X X X X X X X X X X…" at bounding box center [639, 311] width 267 height 406
click at [601, 327] on img at bounding box center [639, 295] width 237 height 317
click at [78, 604] on img at bounding box center [74, 620] width 55 height 83
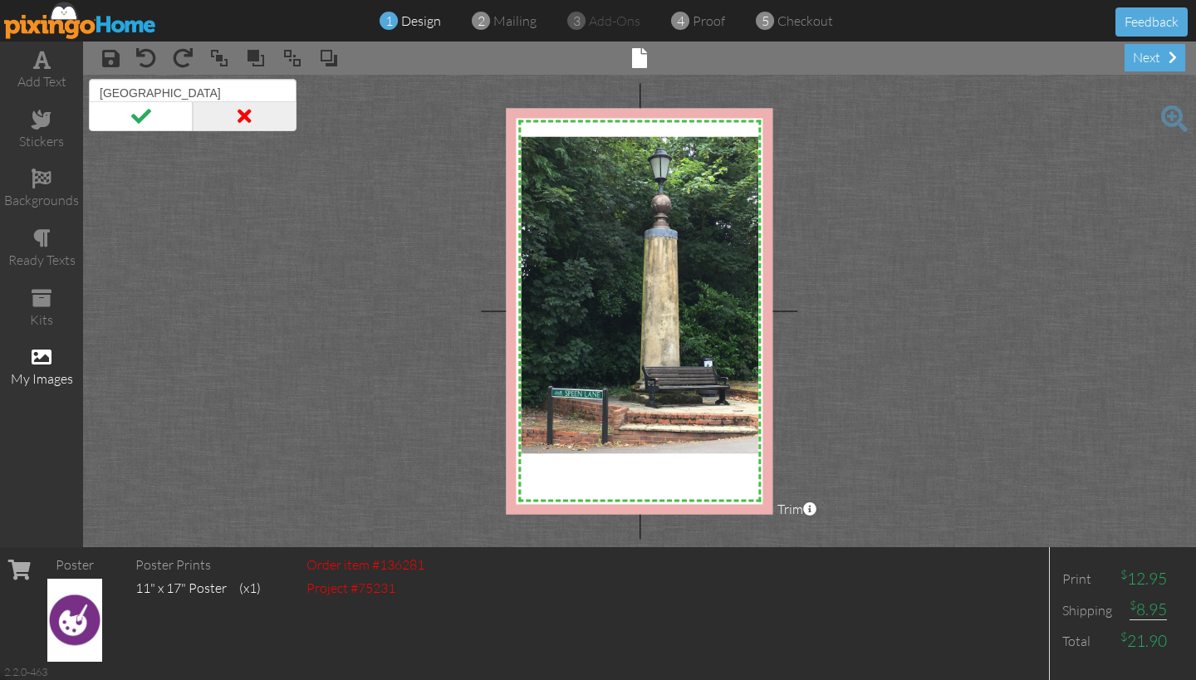
click at [247, 120] on span at bounding box center [245, 116] width 104 height 30
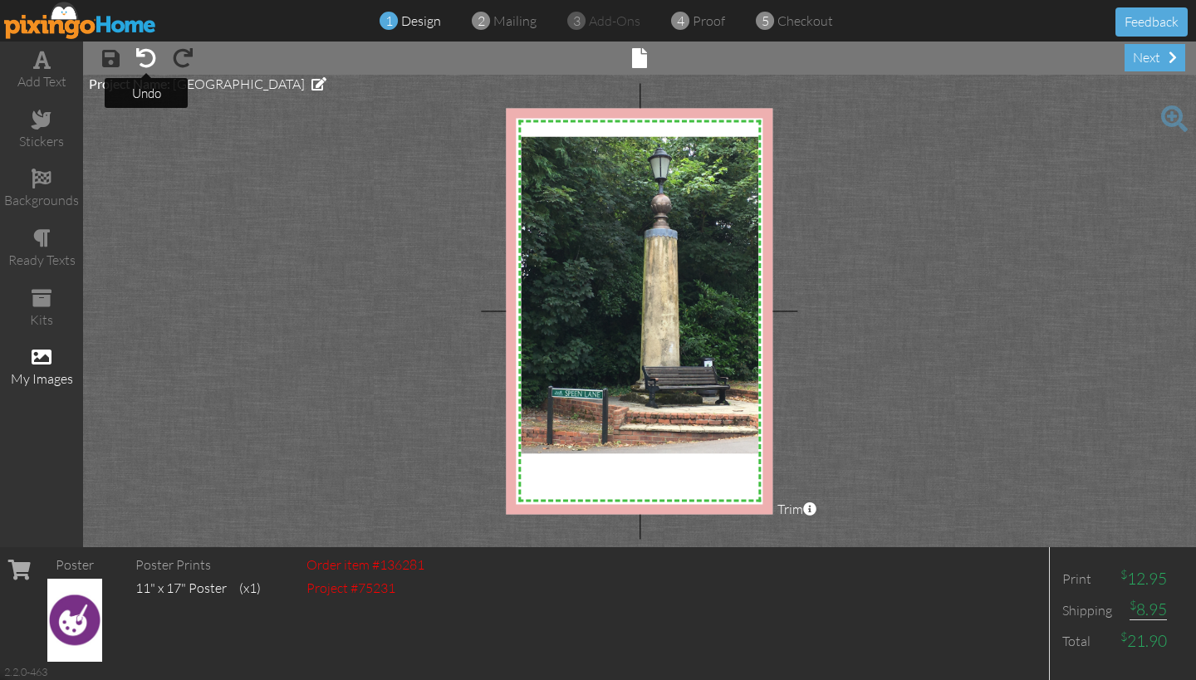
click at [147, 64] on span at bounding box center [146, 58] width 20 height 20
click at [146, 52] on span at bounding box center [146, 58] width 20 height 20
click at [109, 56] on span at bounding box center [110, 58] width 17 height 20
click at [149, 56] on span at bounding box center [146, 58] width 20 height 20
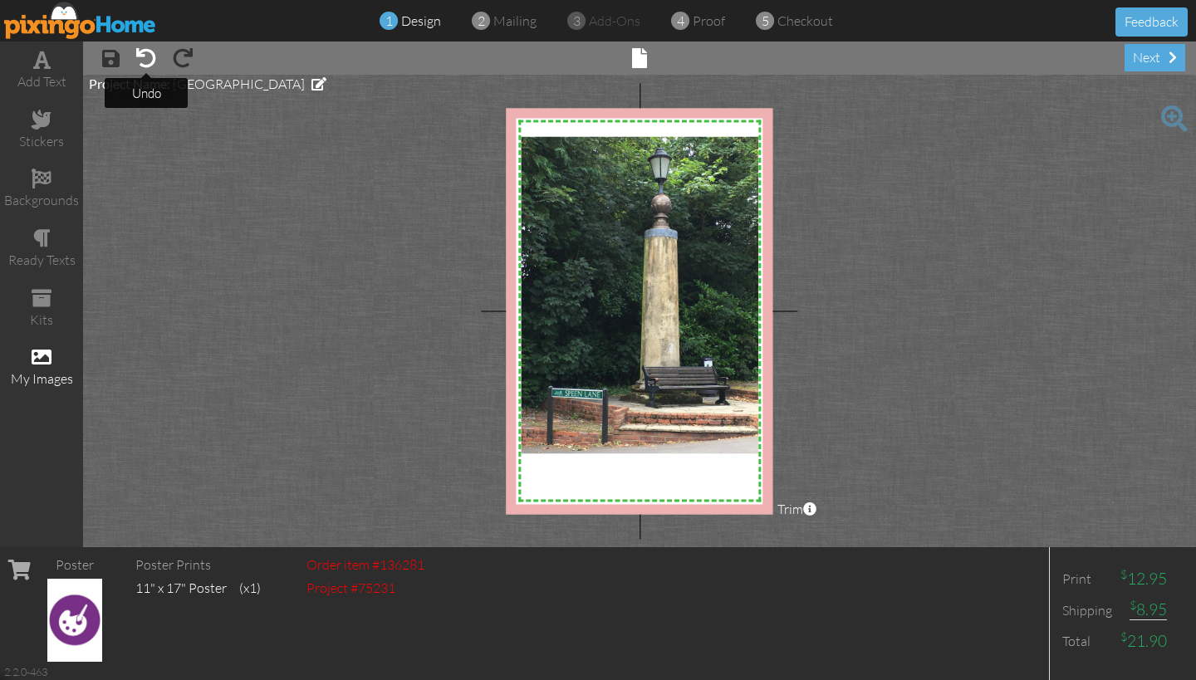
click at [149, 67] on span at bounding box center [146, 58] width 20 height 20
click at [148, 58] on span at bounding box center [146, 58] width 20 height 20
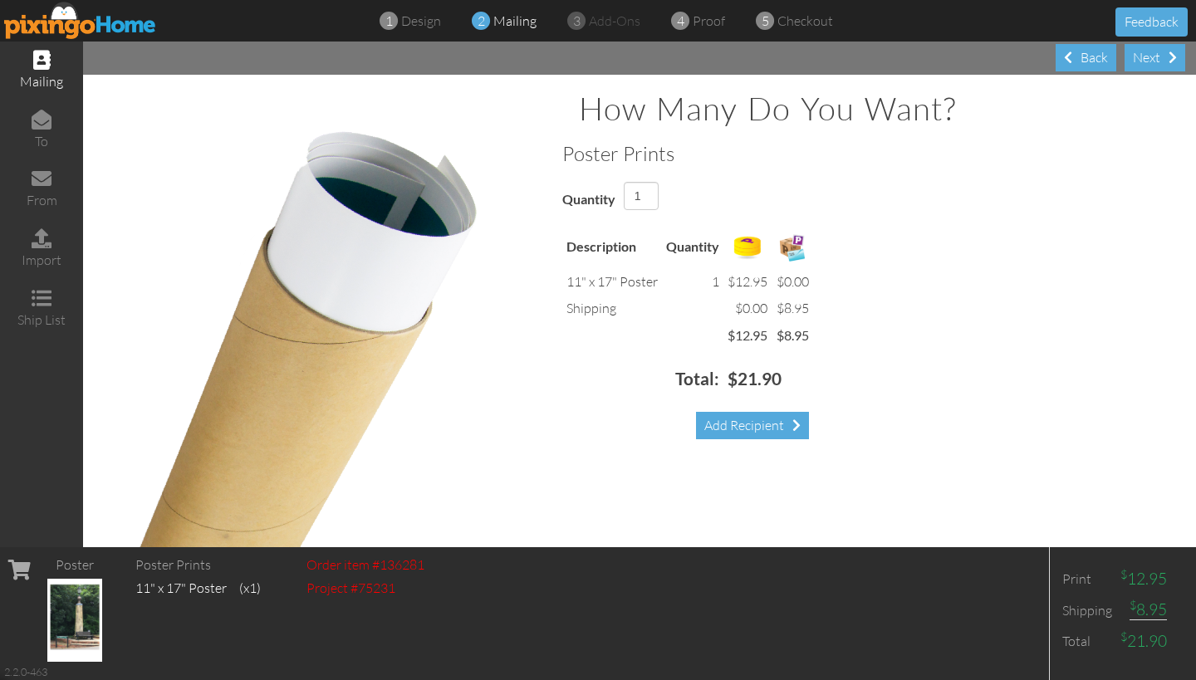
click at [66, 613] on img at bounding box center [74, 620] width 55 height 83
click at [77, 617] on img at bounding box center [74, 620] width 55 height 83
click at [1096, 59] on div "Back" at bounding box center [1085, 57] width 61 height 27
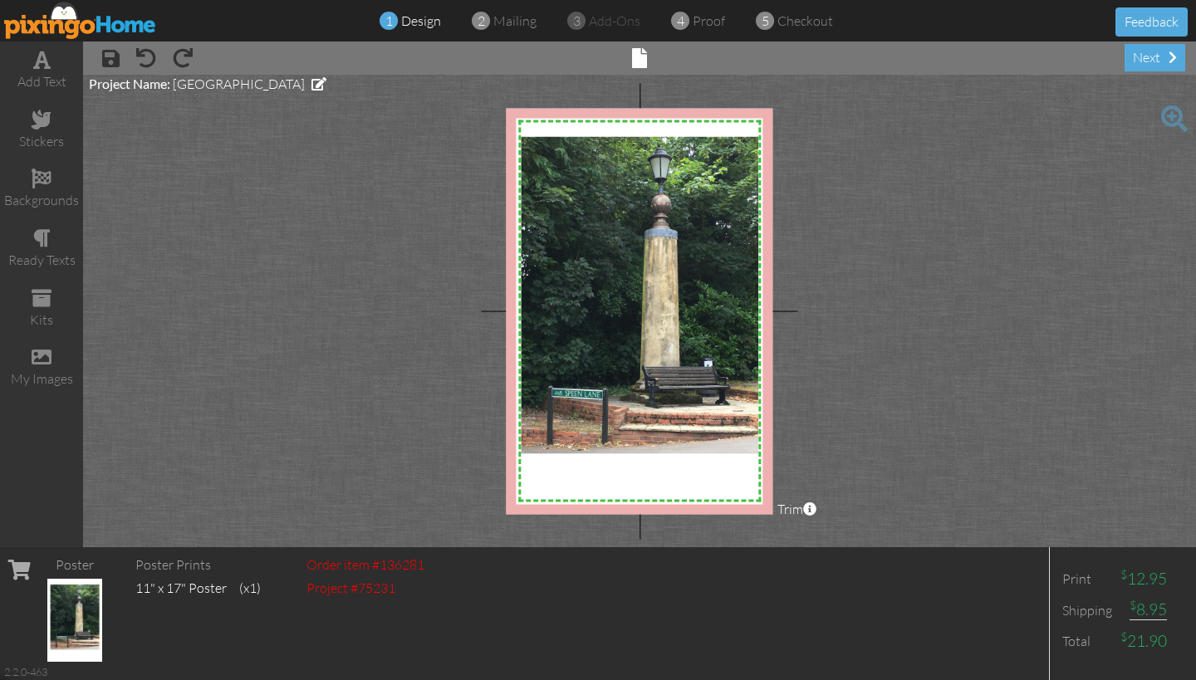
click at [81, 618] on img at bounding box center [74, 620] width 55 height 83
click at [81, 617] on img at bounding box center [74, 620] width 55 height 83
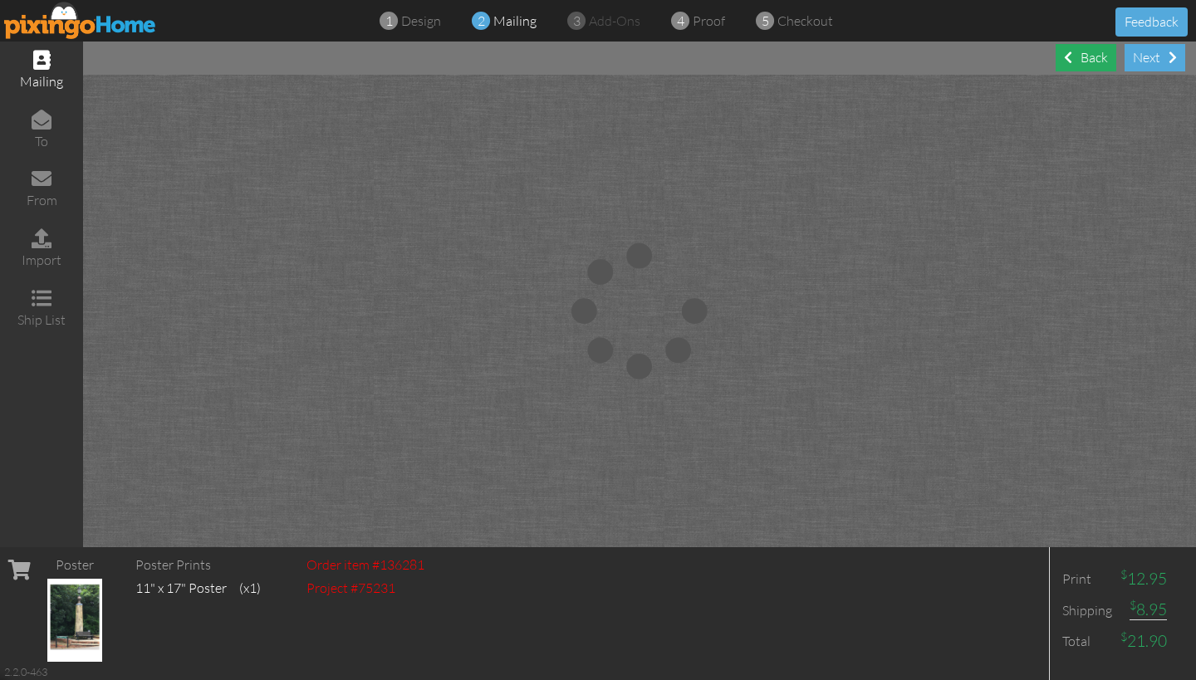
click at [1085, 60] on div "Back" at bounding box center [1085, 57] width 61 height 27
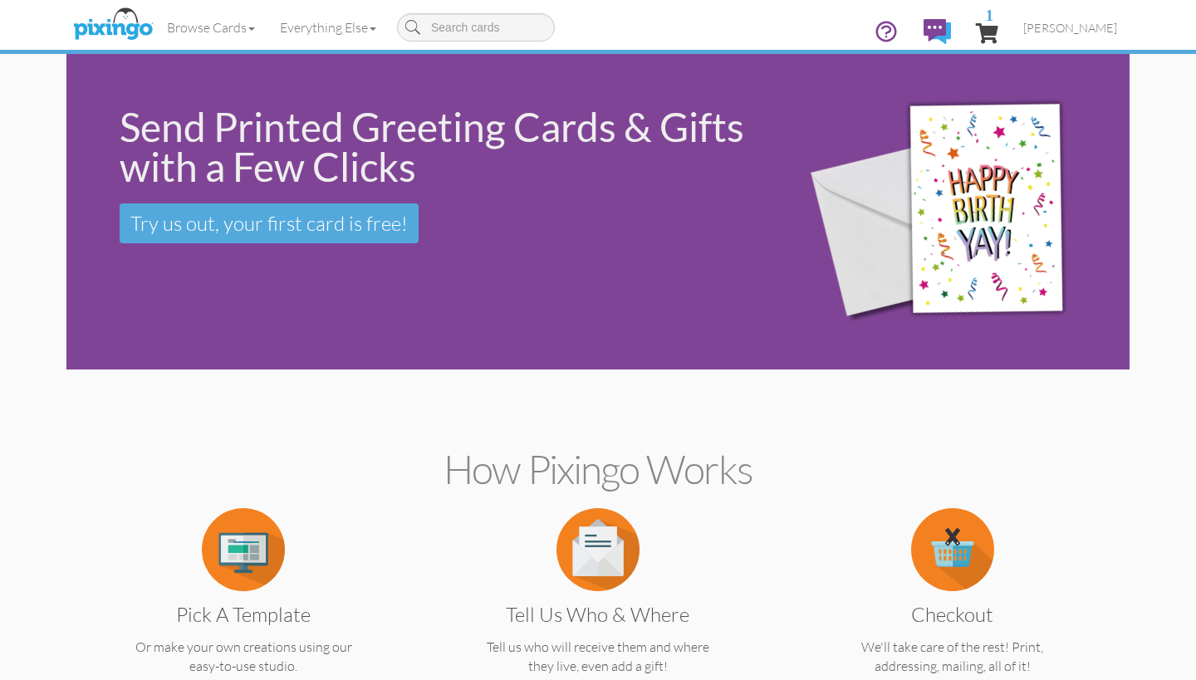
click at [991, 27] on span "1" at bounding box center [987, 33] width 22 height 20
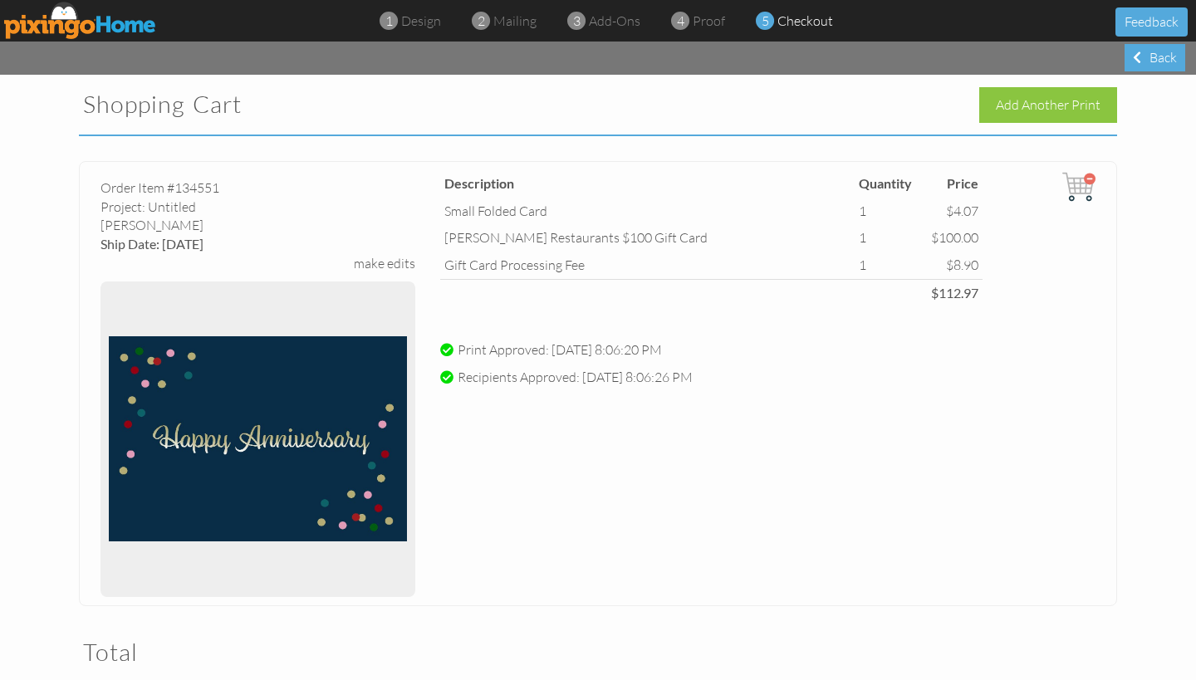
click at [1080, 182] on img at bounding box center [1078, 186] width 33 height 33
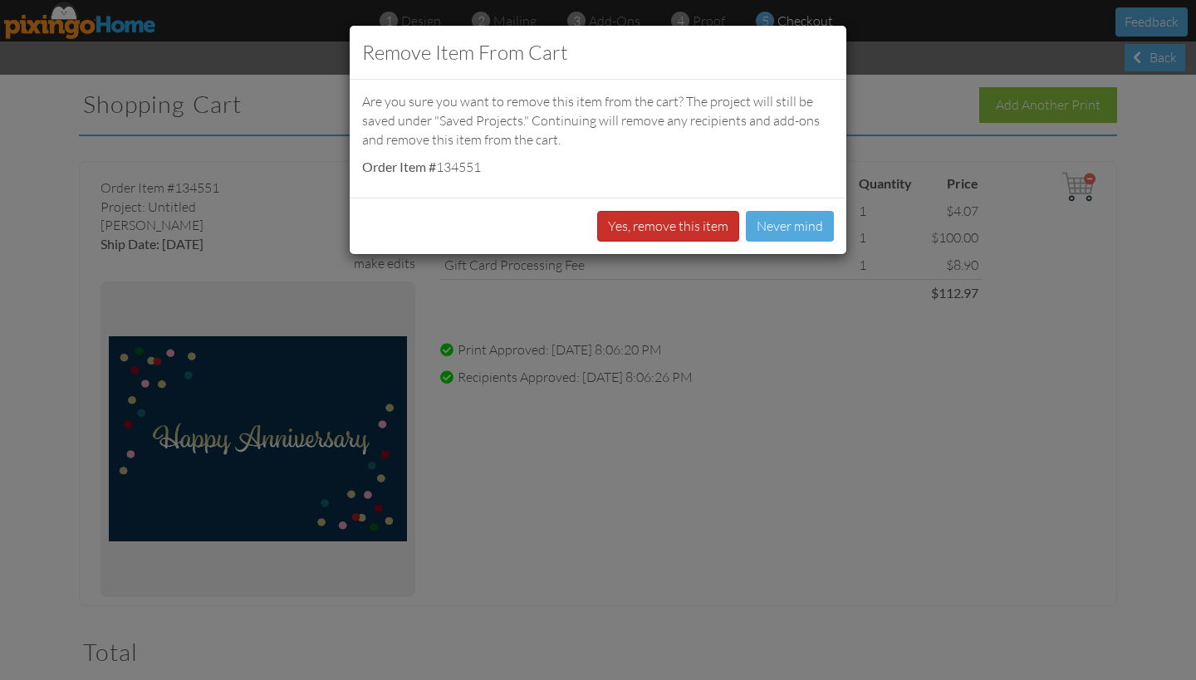
click at [672, 223] on button "Yes, remove this item" at bounding box center [668, 226] width 142 height 31
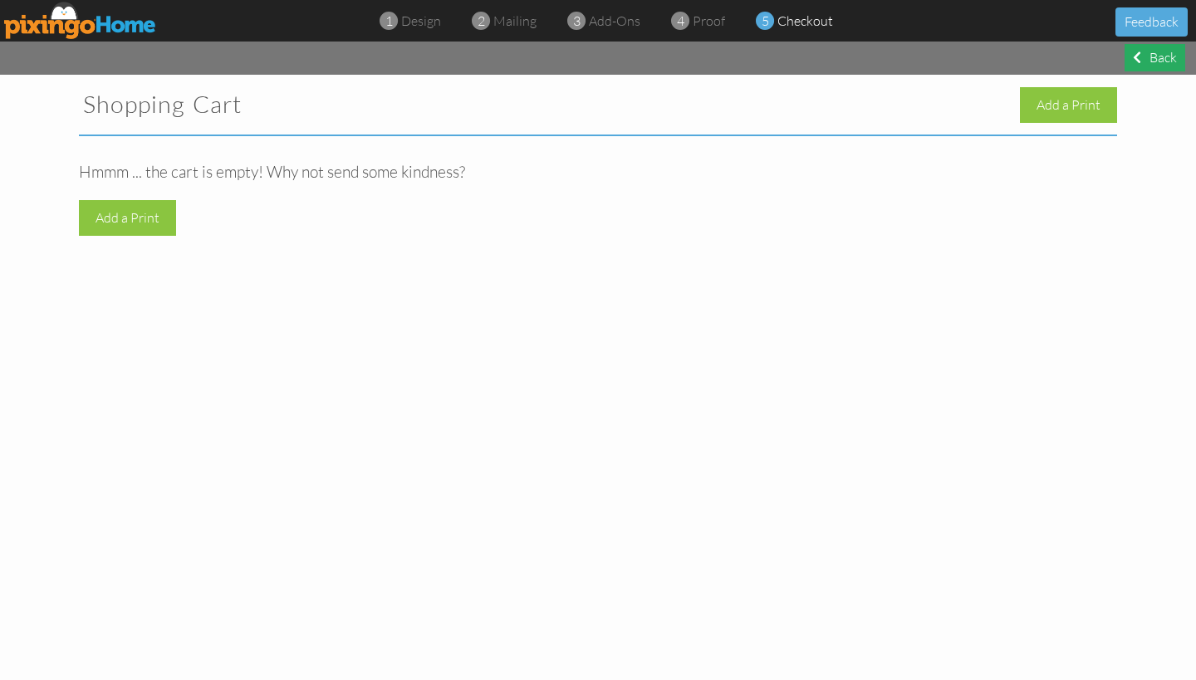
click at [1142, 58] on div "Back" at bounding box center [1154, 57] width 61 height 27
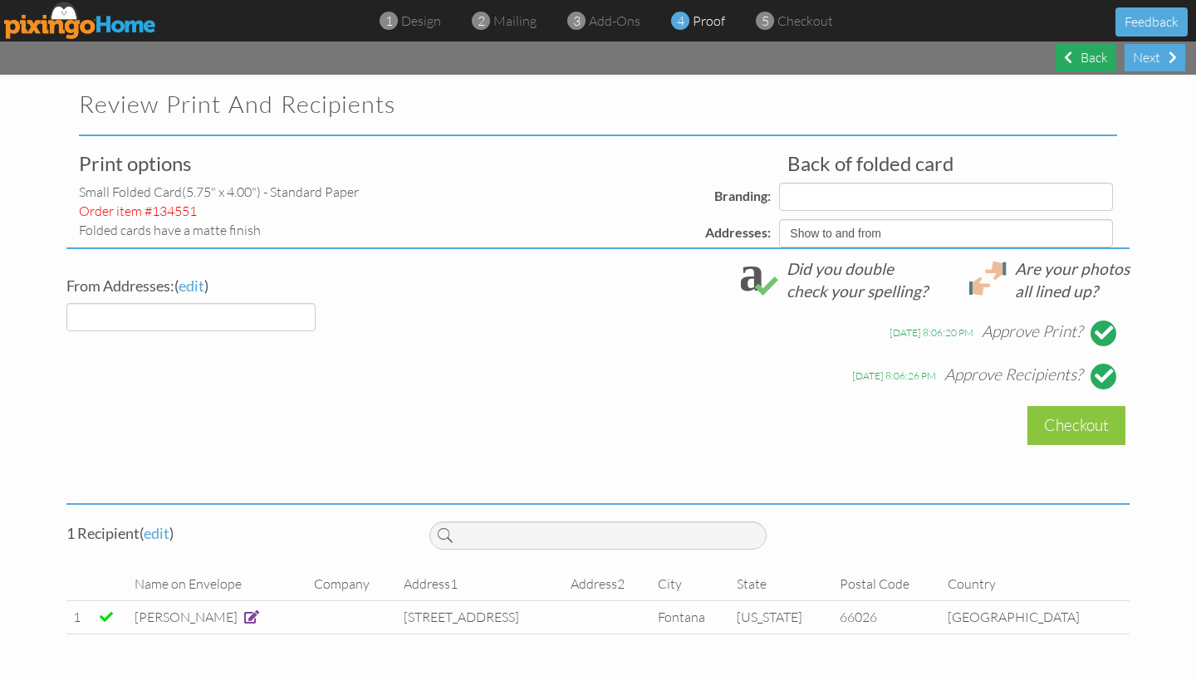
select select "object:384"
select select "object:382"
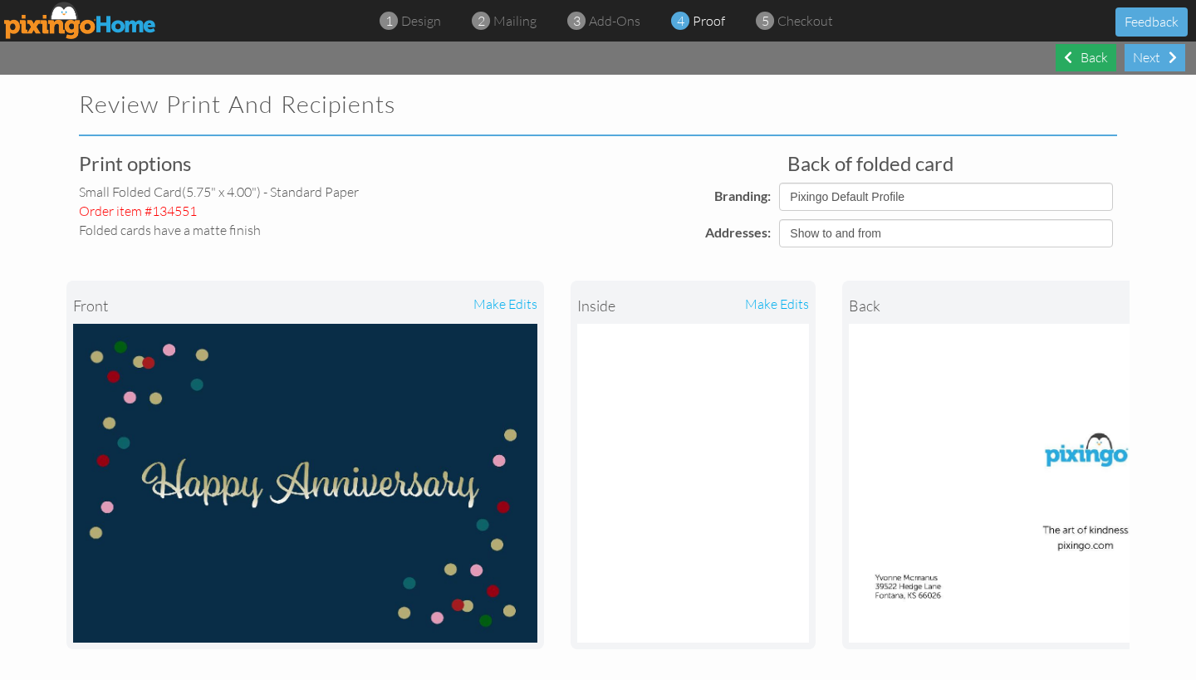
click at [1092, 60] on div "Back" at bounding box center [1085, 57] width 61 height 27
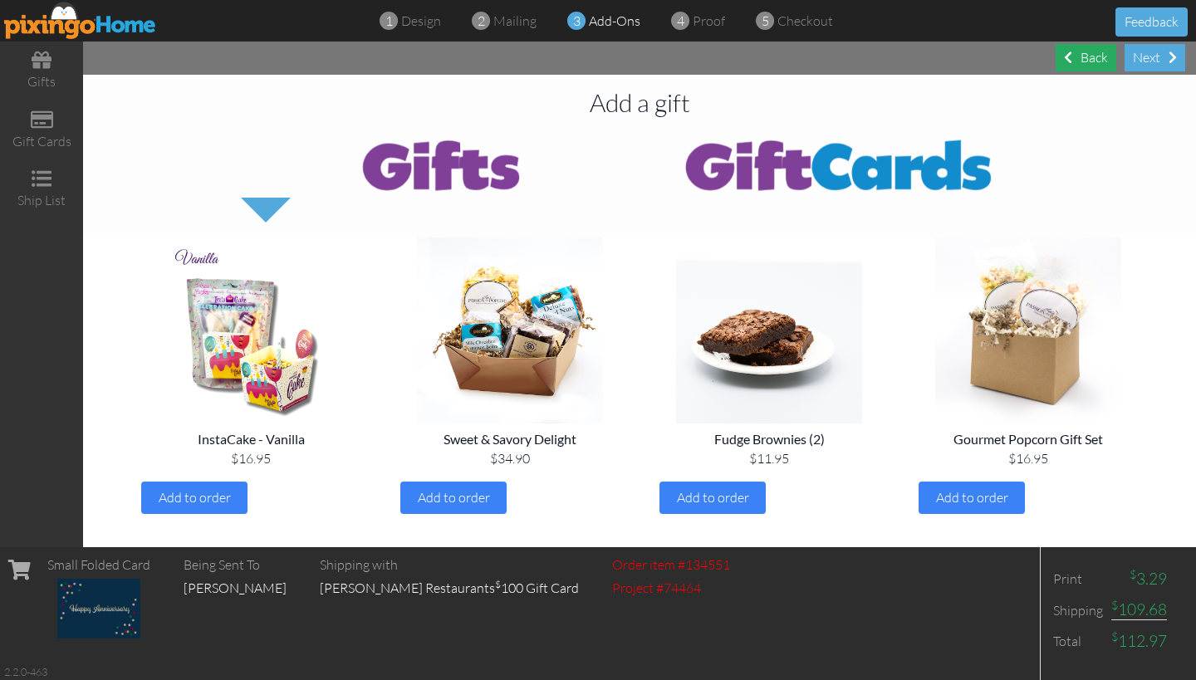
click at [1092, 60] on div "Back" at bounding box center [1085, 57] width 61 height 27
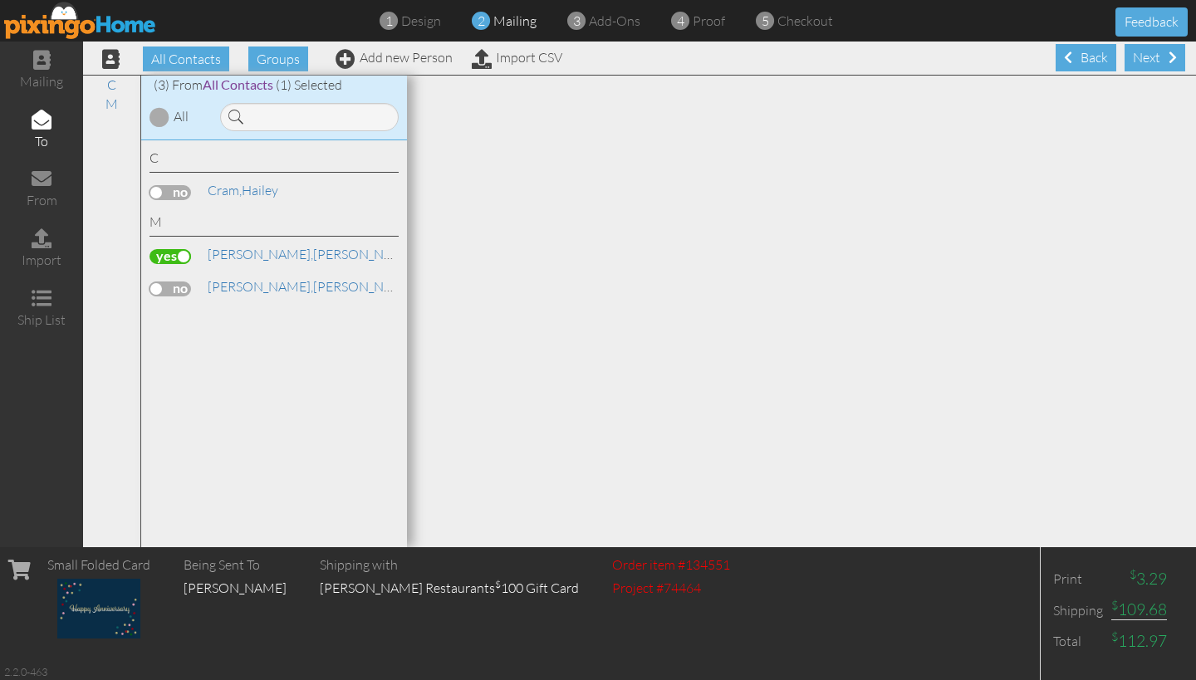
click at [1092, 60] on div "Back" at bounding box center [1085, 57] width 61 height 27
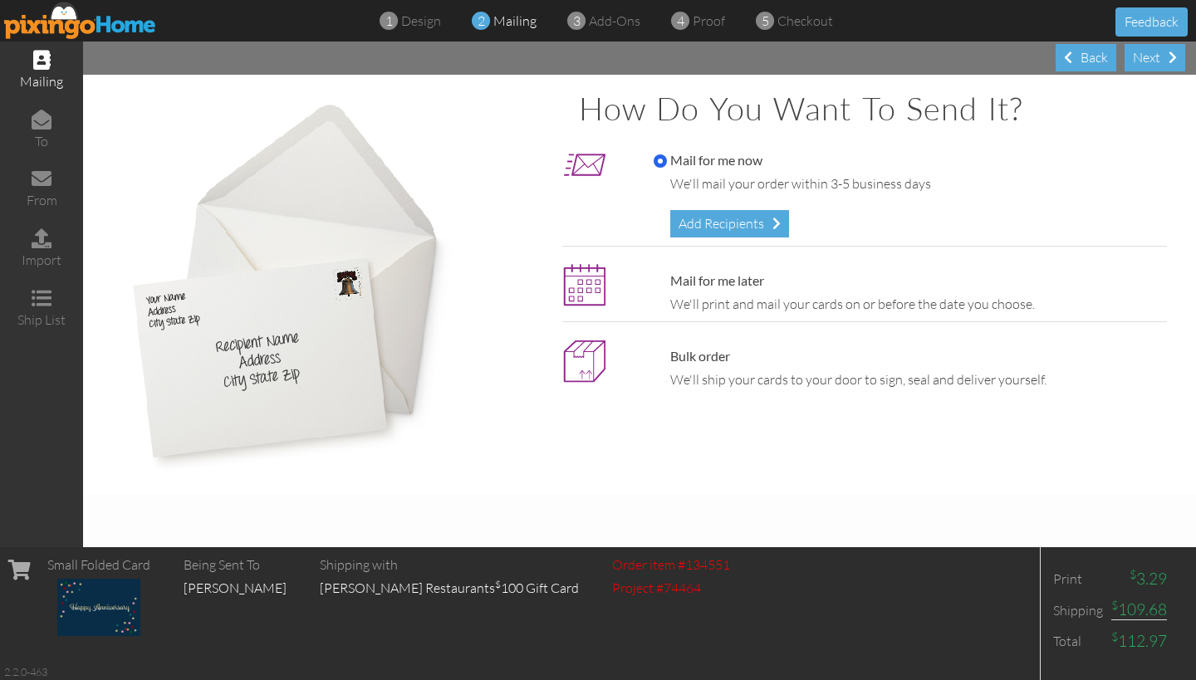
click at [1092, 60] on div "Back" at bounding box center [1085, 57] width 61 height 27
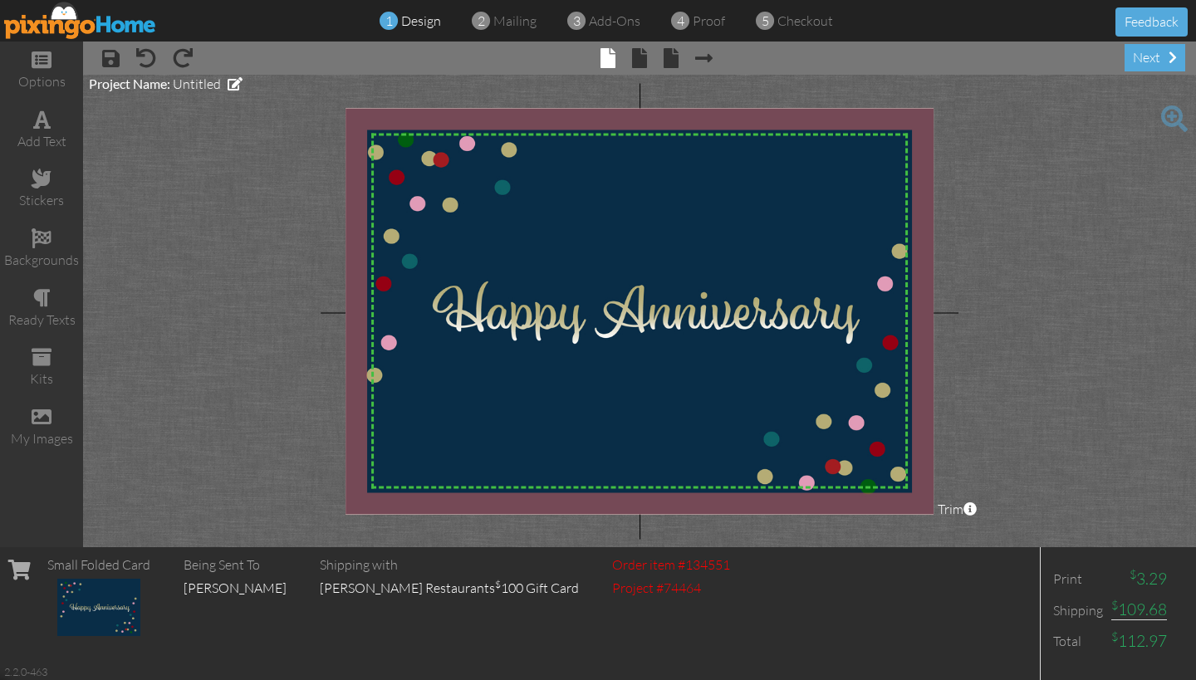
click at [116, 598] on img at bounding box center [98, 607] width 83 height 57
click at [143, 57] on span at bounding box center [146, 58] width 20 height 20
click at [37, 66] on span at bounding box center [42, 60] width 20 height 20
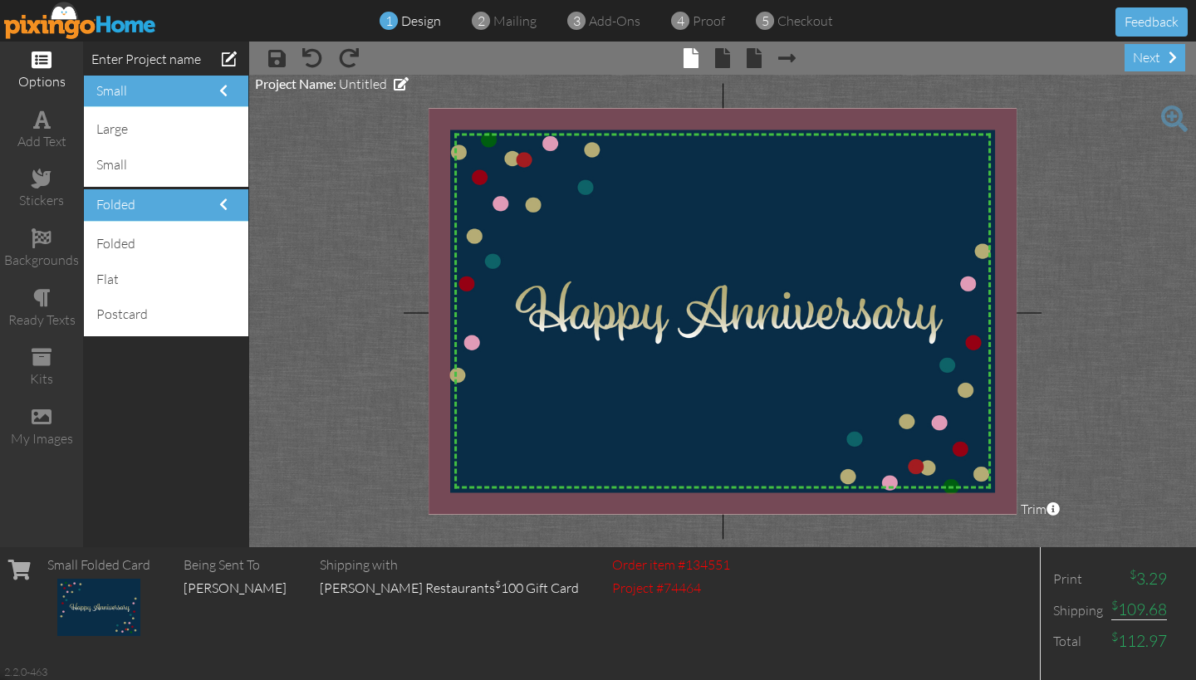
click at [399, 18] on div "1 design" at bounding box center [415, 21] width 52 height 19
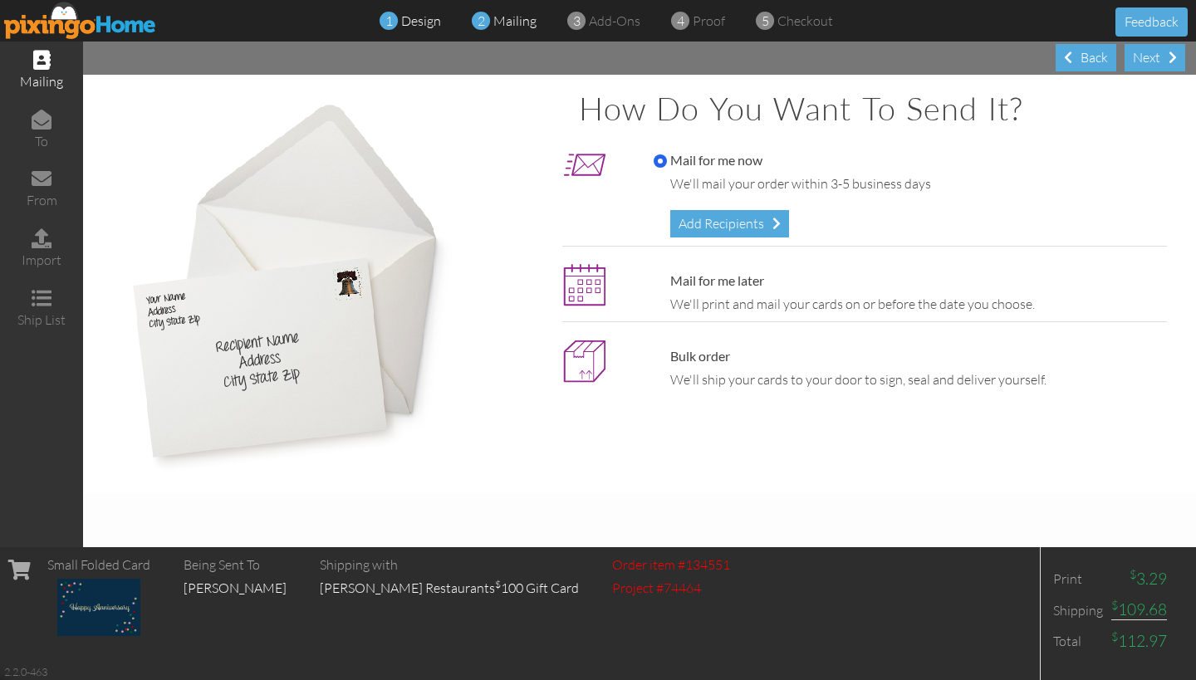
click at [390, 22] on span "1" at bounding box center [388, 21] width 7 height 19
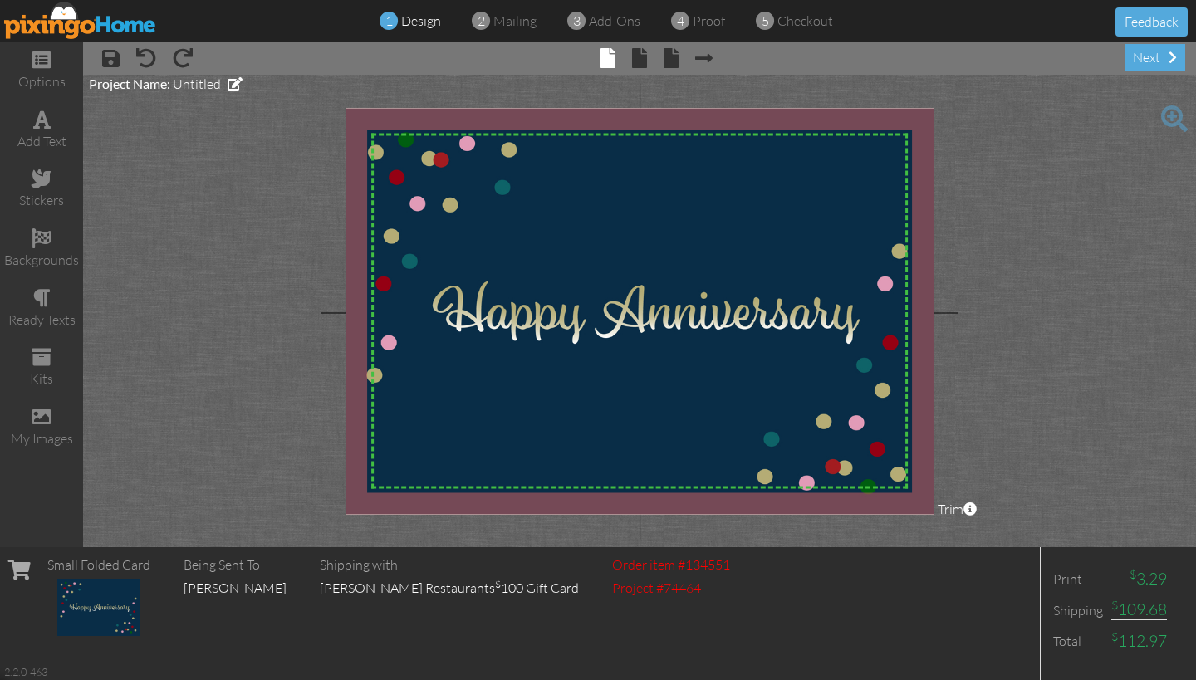
click at [85, 598] on img at bounding box center [98, 607] width 83 height 57
click at [183, 60] on span at bounding box center [183, 58] width 20 height 20
click at [181, 51] on span at bounding box center [183, 58] width 20 height 20
click at [47, 64] on span at bounding box center [42, 60] width 20 height 20
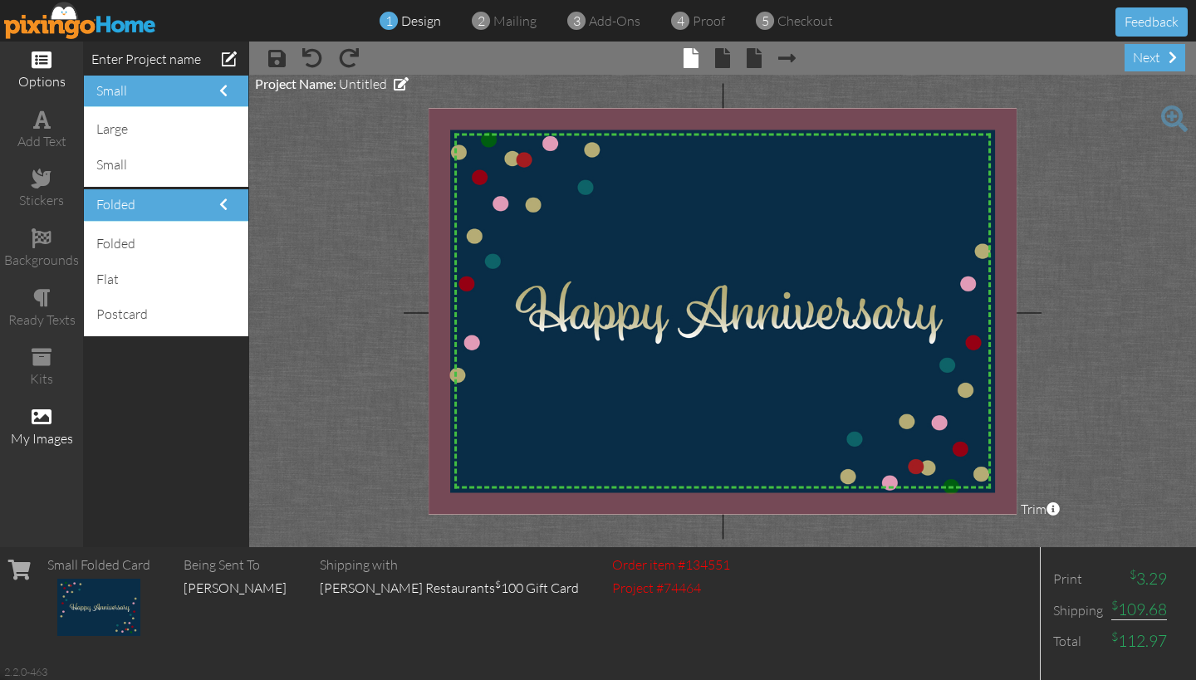
click at [42, 429] on div "my images" at bounding box center [41, 438] width 83 height 19
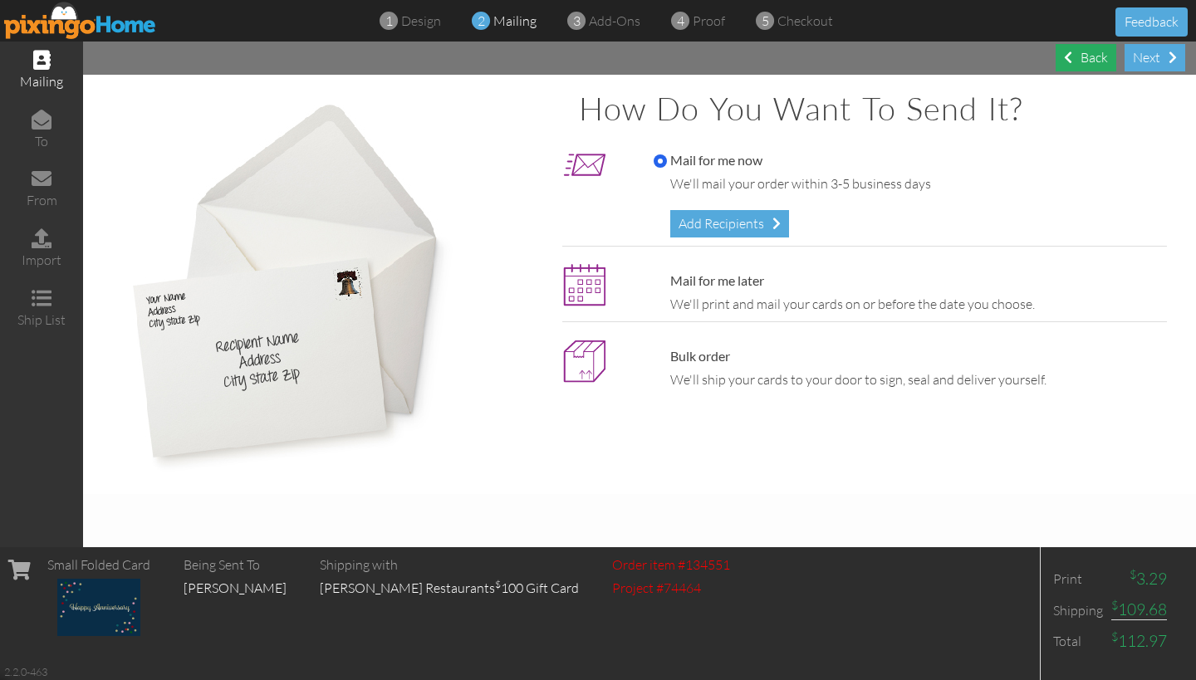
click at [1088, 57] on div "Back" at bounding box center [1085, 57] width 61 height 27
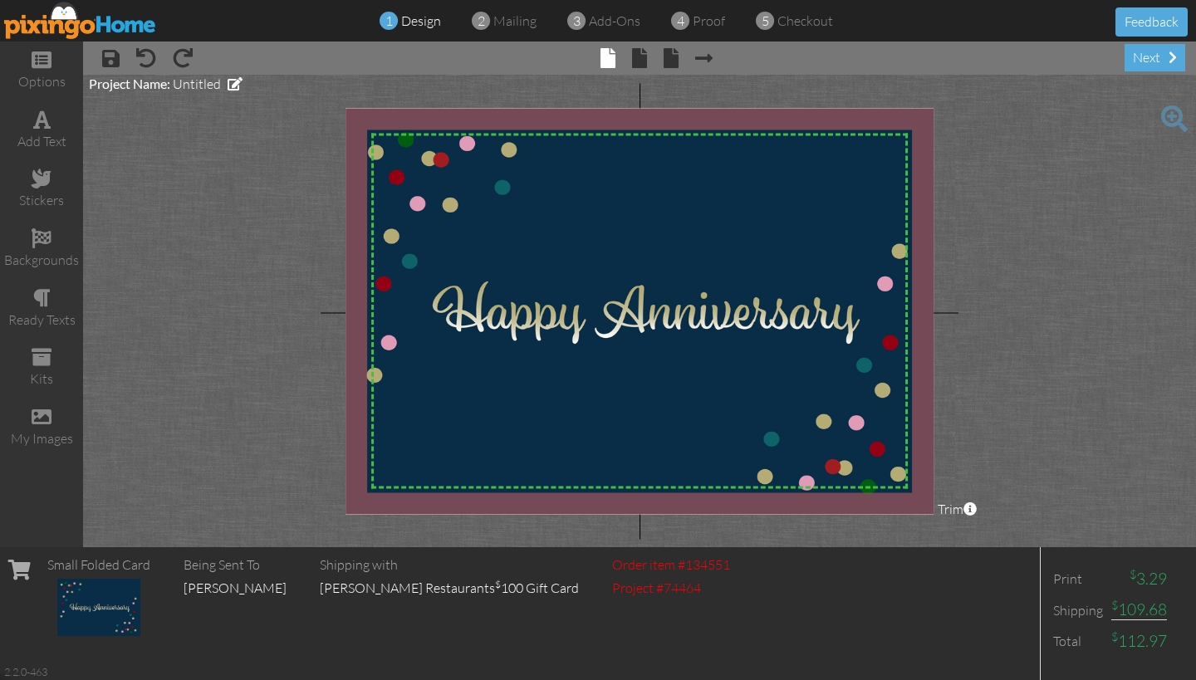
click at [398, 17] on span at bounding box center [388, 21] width 18 height 32
drag, startPoint x: 534, startPoint y: 278, endPoint x: 363, endPoint y: 310, distance: 173.9
click at [363, 309] on div "X X X X X X X X X X X X X X X X X X X X X X X X X X X X X X X X X X X X X X X X…" at bounding box center [639, 311] width 588 height 406
drag, startPoint x: 745, startPoint y: 193, endPoint x: 518, endPoint y: 310, distance: 255.1
click at [518, 310] on div "X X X X X X X X X X X X X X X X X X X X X X X X X X X X X X X X X X X X X X X X…" at bounding box center [639, 311] width 588 height 406
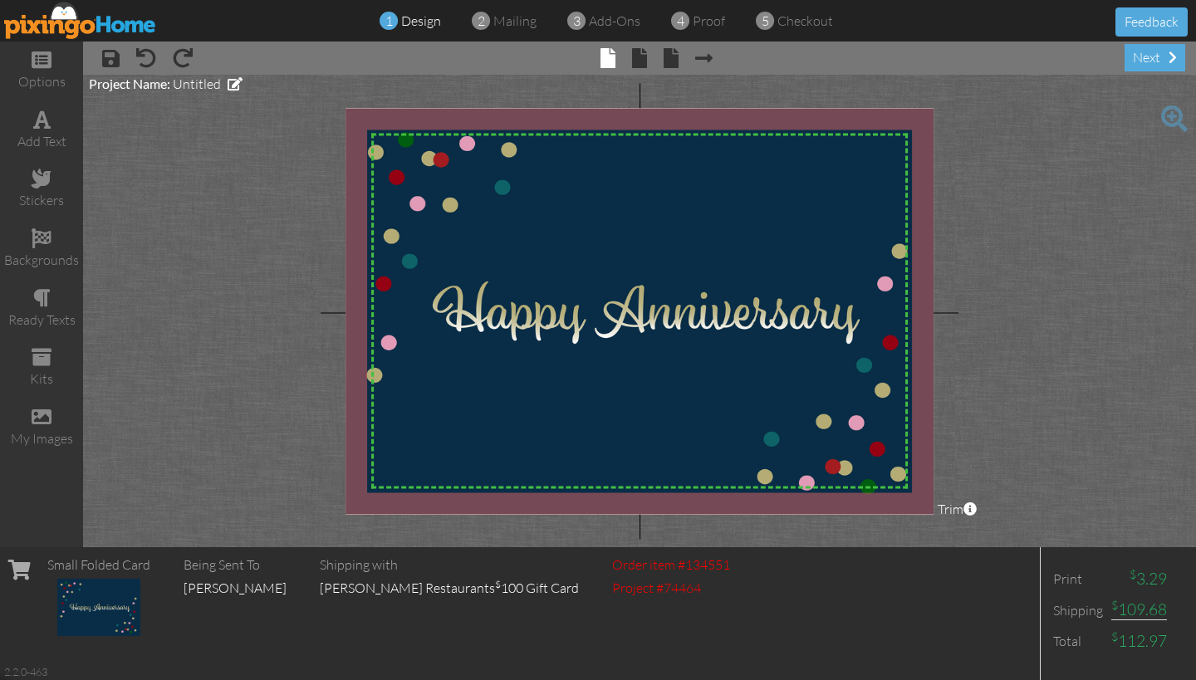
click at [17, 570] on span at bounding box center [19, 570] width 22 height 20
click at [335, 569] on div "Shipping with" at bounding box center [449, 564] width 259 height 19
click at [614, 588] on div "Project #74464" at bounding box center [671, 588] width 118 height 19
click at [148, 65] on span at bounding box center [146, 58] width 20 height 20
click at [148, 96] on project-studio-wrapper "X X X X X X X X X X X X X X X X X X X X X X X X X X X X X X X X X X X X X X X X…" at bounding box center [639, 311] width 1113 height 472
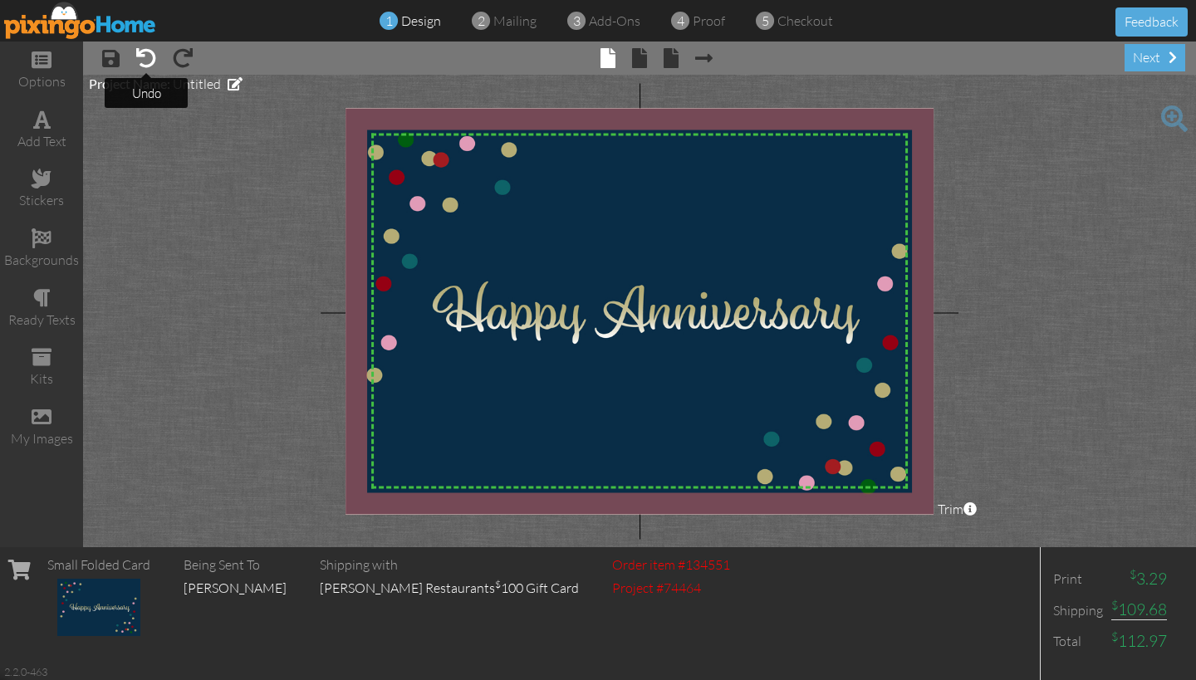
click at [148, 66] on span at bounding box center [146, 58] width 20 height 20
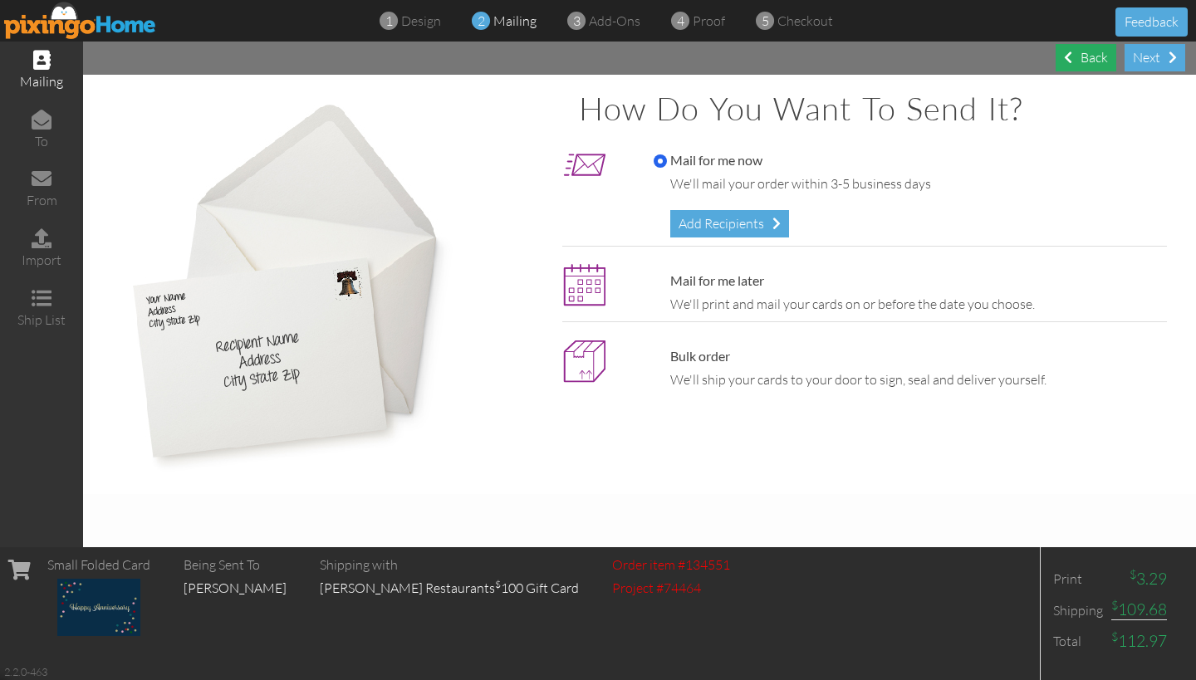
click at [1080, 57] on div "Back" at bounding box center [1085, 57] width 61 height 27
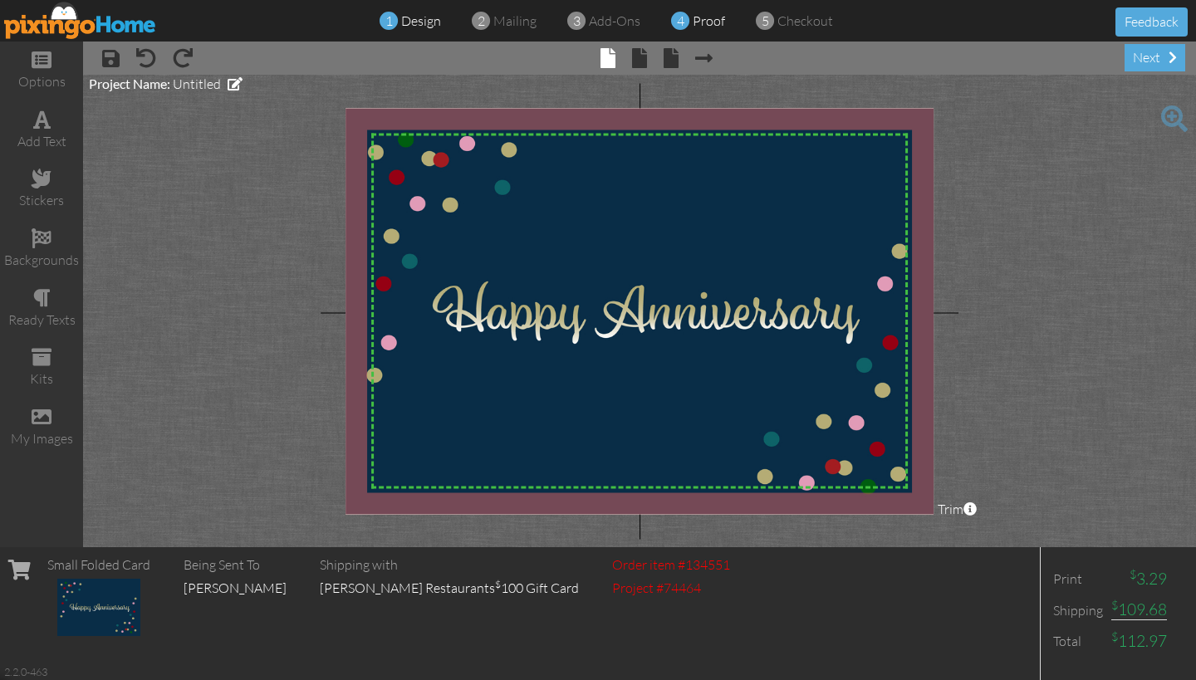
click at [697, 25] on span "proof" at bounding box center [708, 20] width 32 height 17
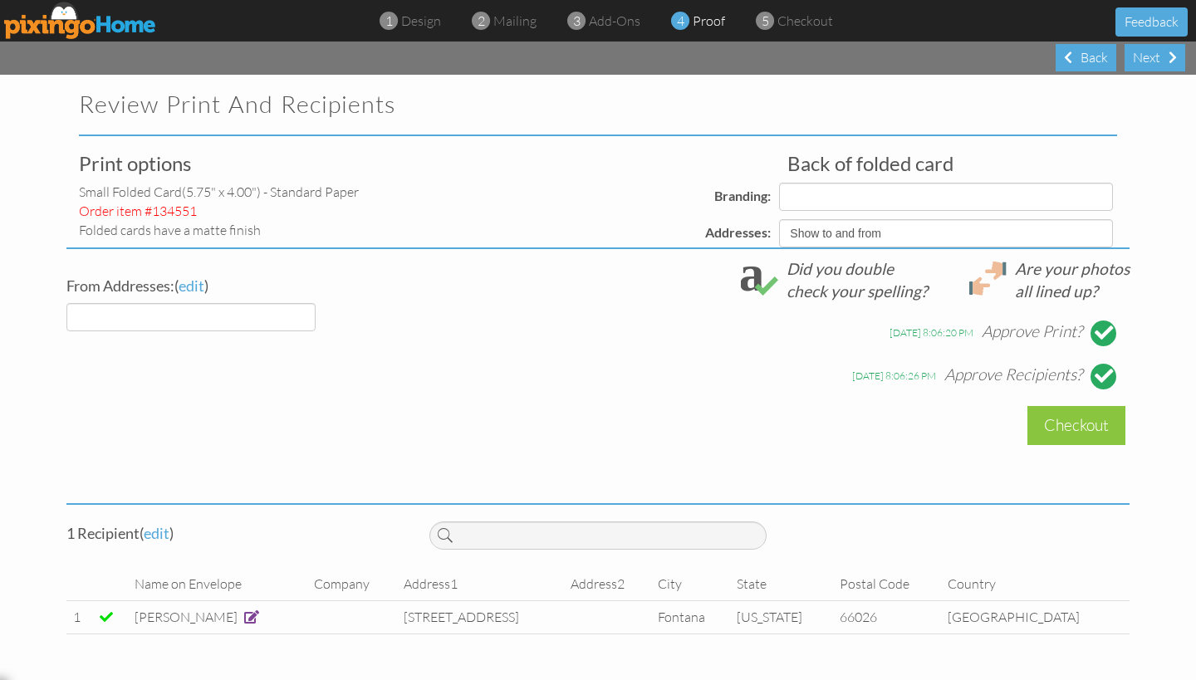
select select "object:867"
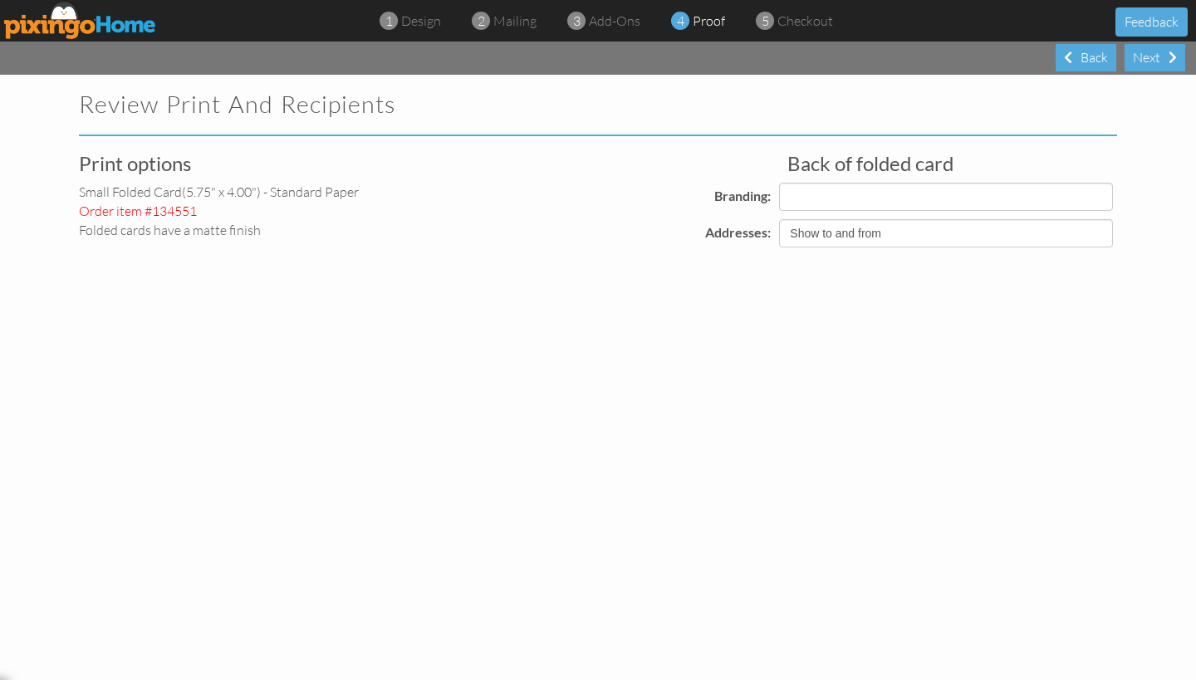
select select "object:877"
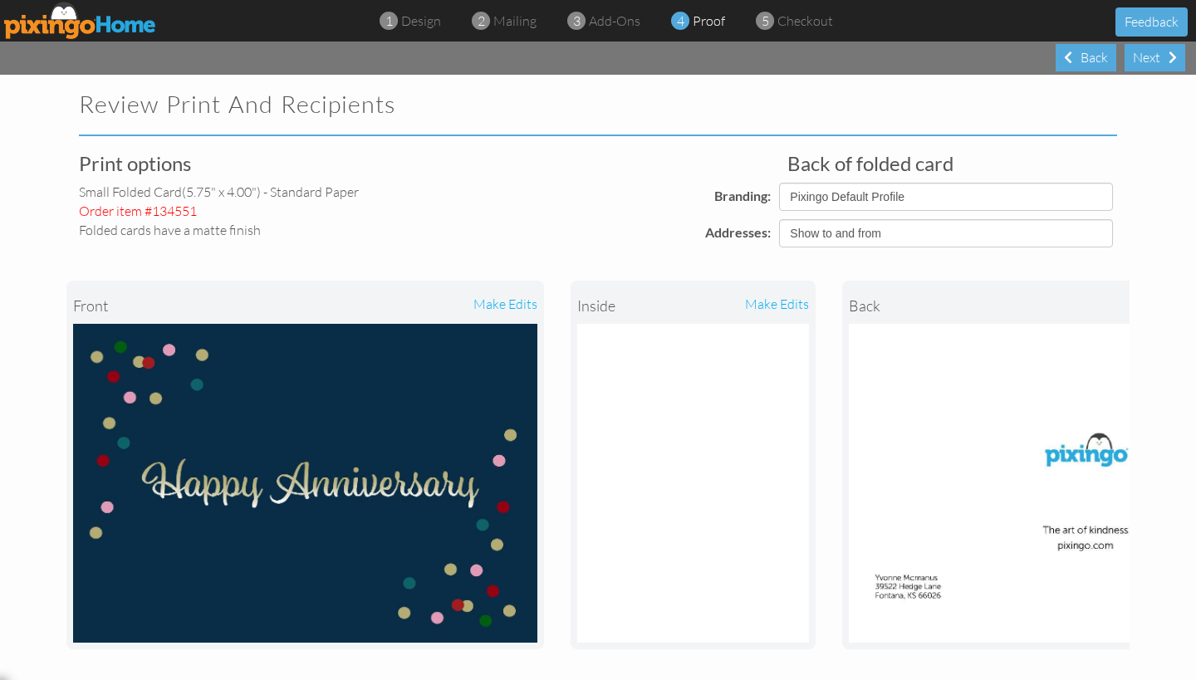
click at [513, 304] on div "make edits" at bounding box center [421, 305] width 232 height 37
